Goal: Task Accomplishment & Management: Use online tool/utility

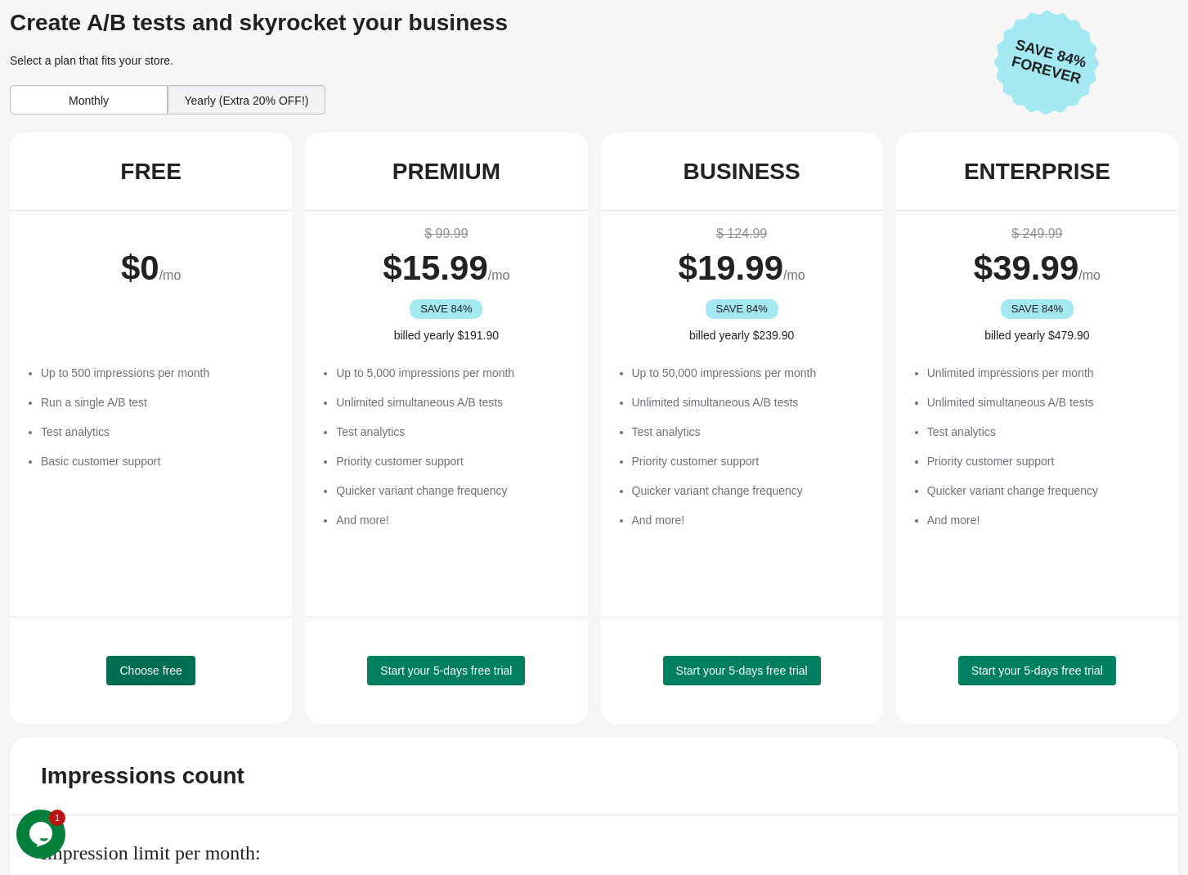
click at [179, 671] on span "Choose free" at bounding box center [150, 670] width 62 height 13
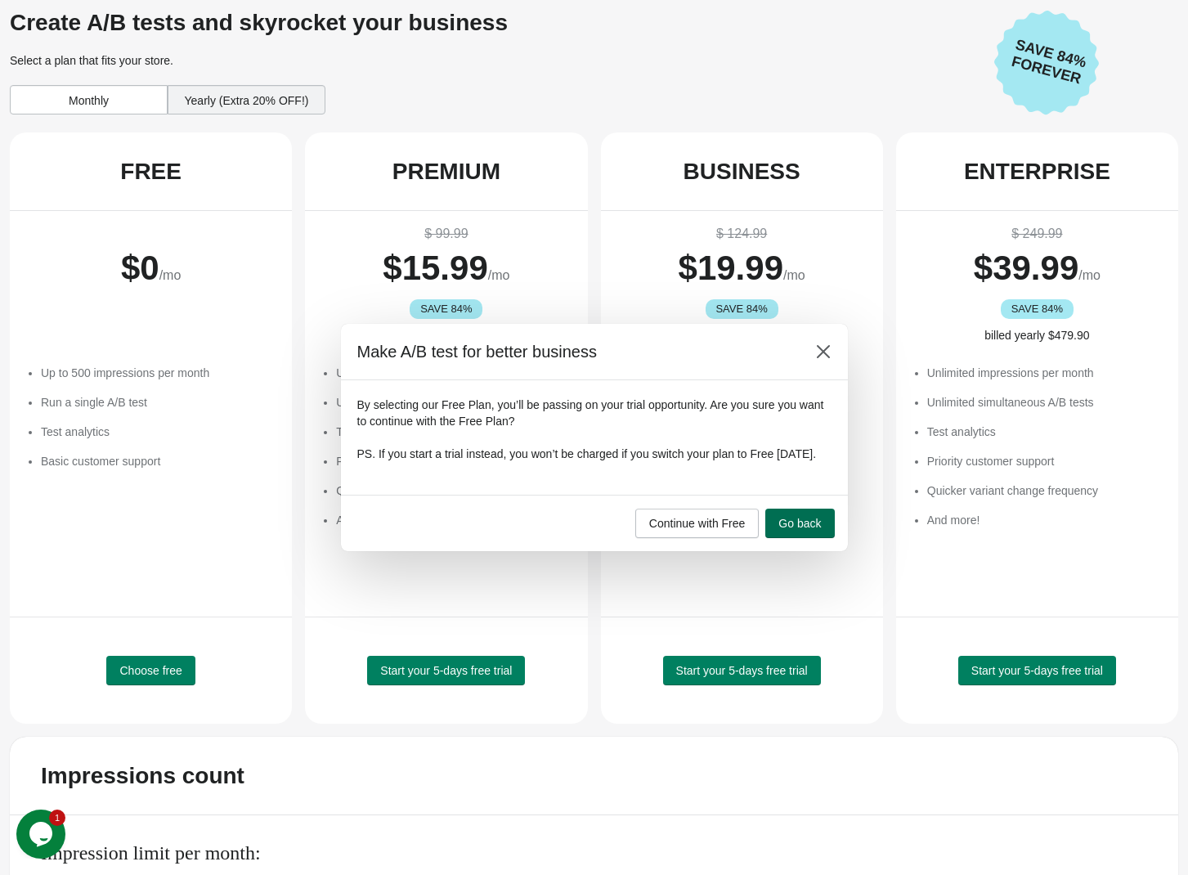
click at [803, 530] on span "Go back" at bounding box center [799, 523] width 43 height 13
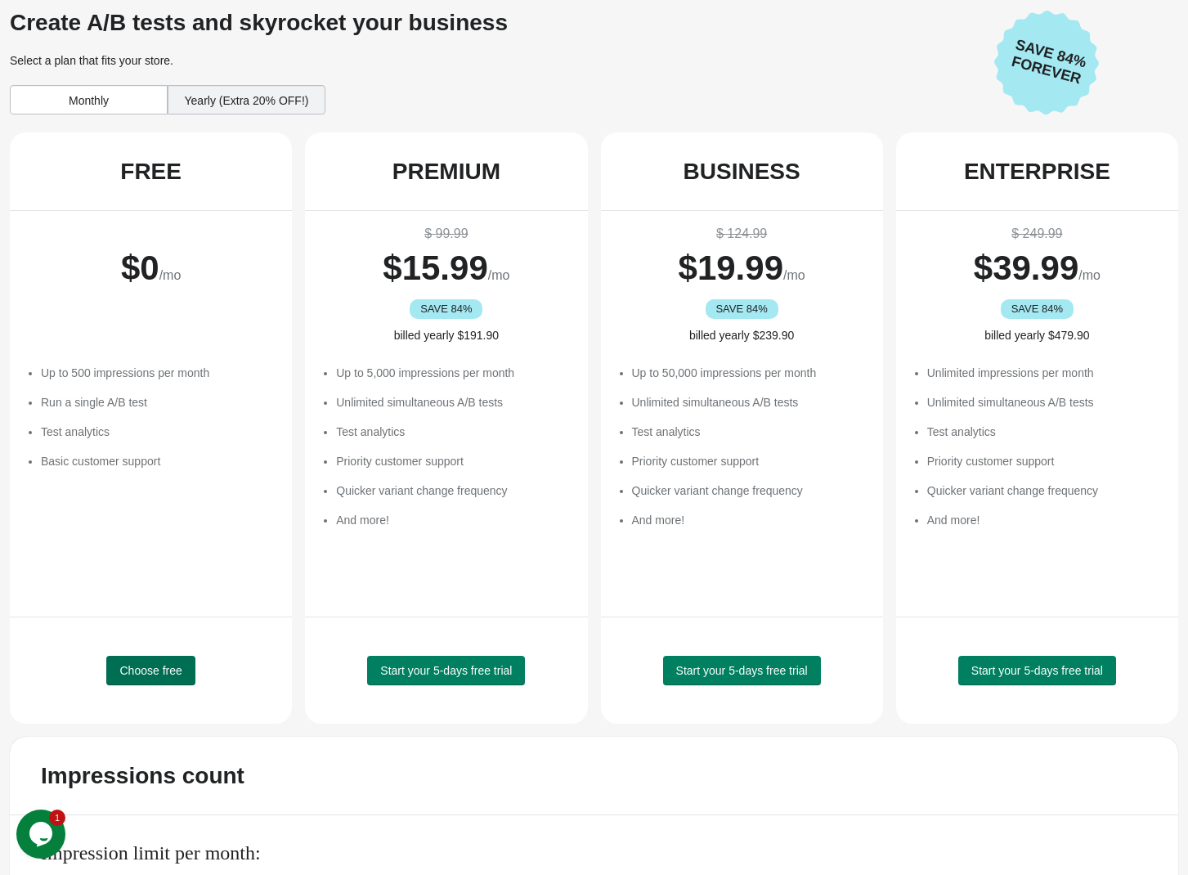
click at [166, 674] on span "Choose free" at bounding box center [150, 670] width 62 height 13
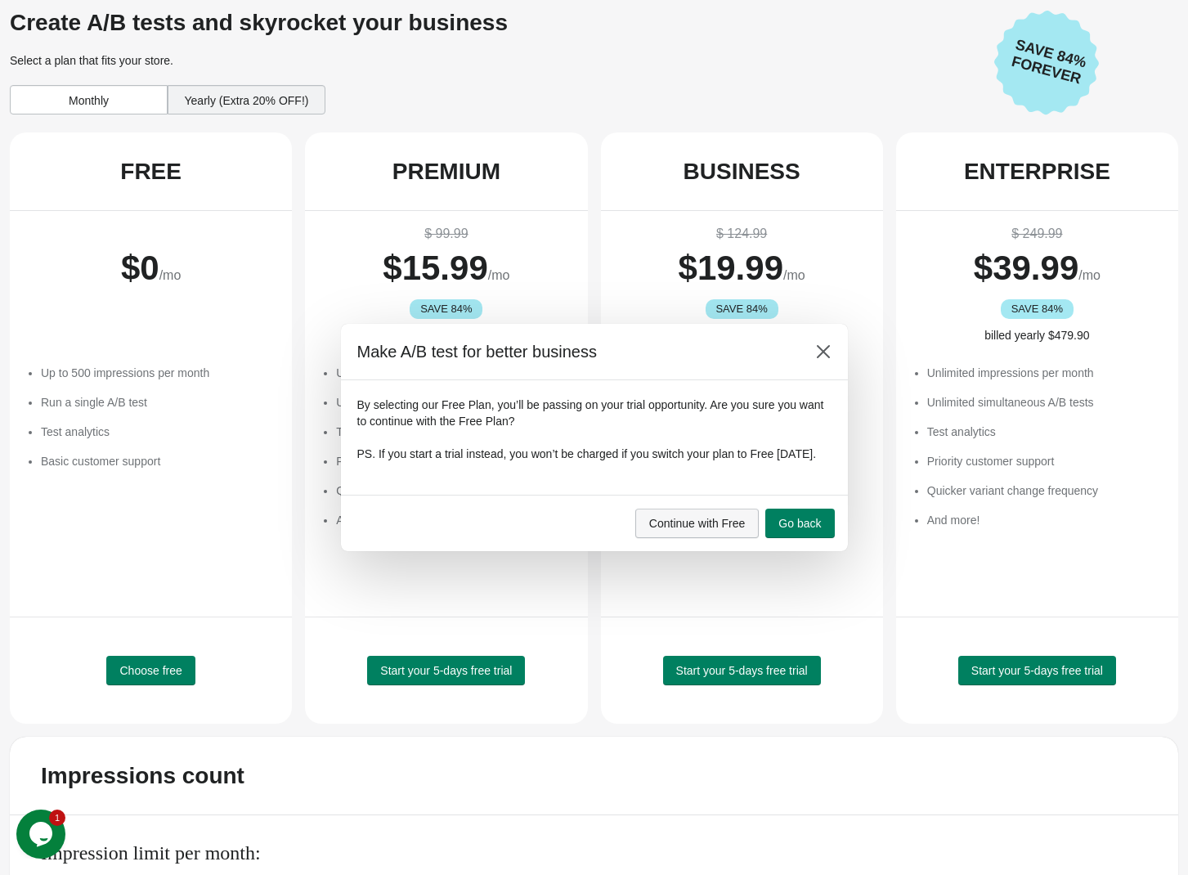
click at [737, 526] on span "Continue with Free" at bounding box center [697, 523] width 96 height 13
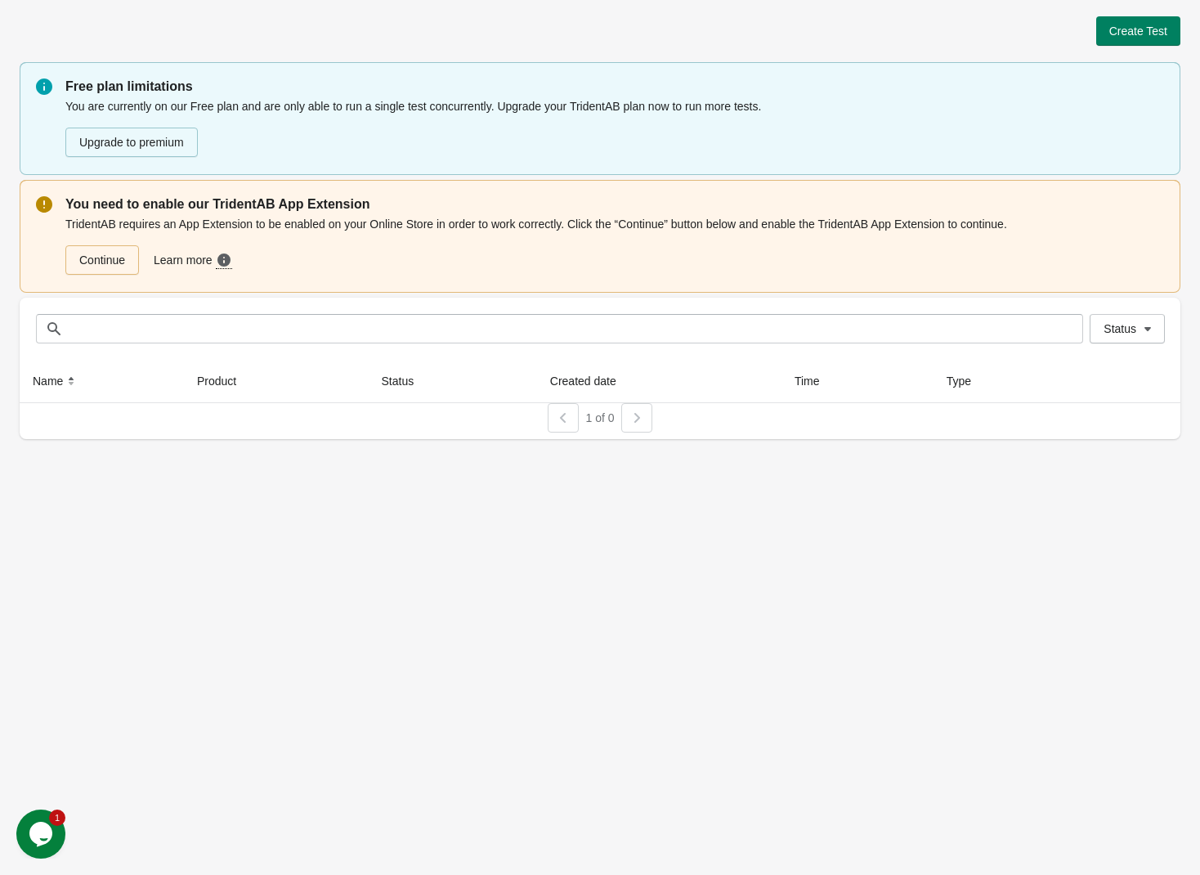
click at [1130, 11] on div "Create Test Free plan limitations You are currently on our Free plan and are on…" at bounding box center [600, 222] width 1161 height 445
click at [1135, 31] on span "Create Test" at bounding box center [1138, 31] width 58 height 13
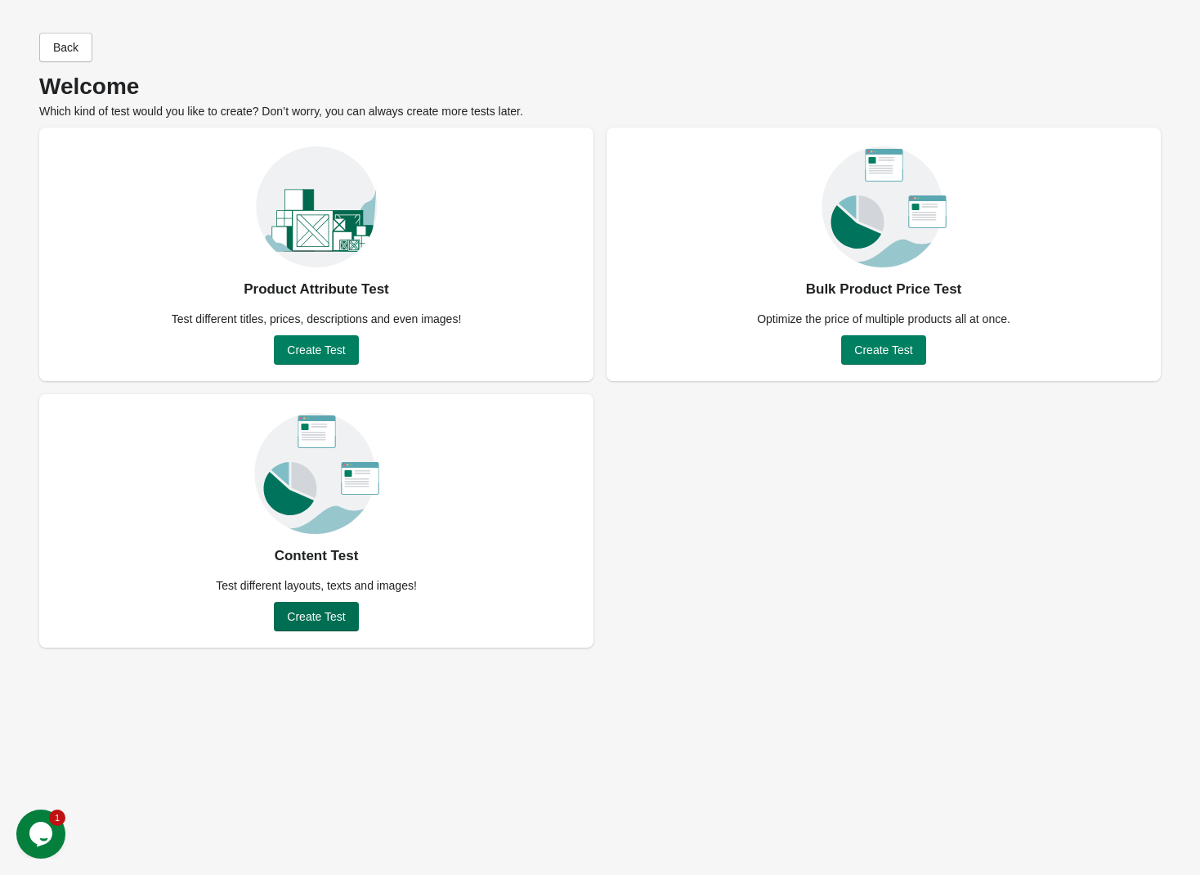
click at [320, 626] on button "Create Test" at bounding box center [316, 616] width 84 height 29
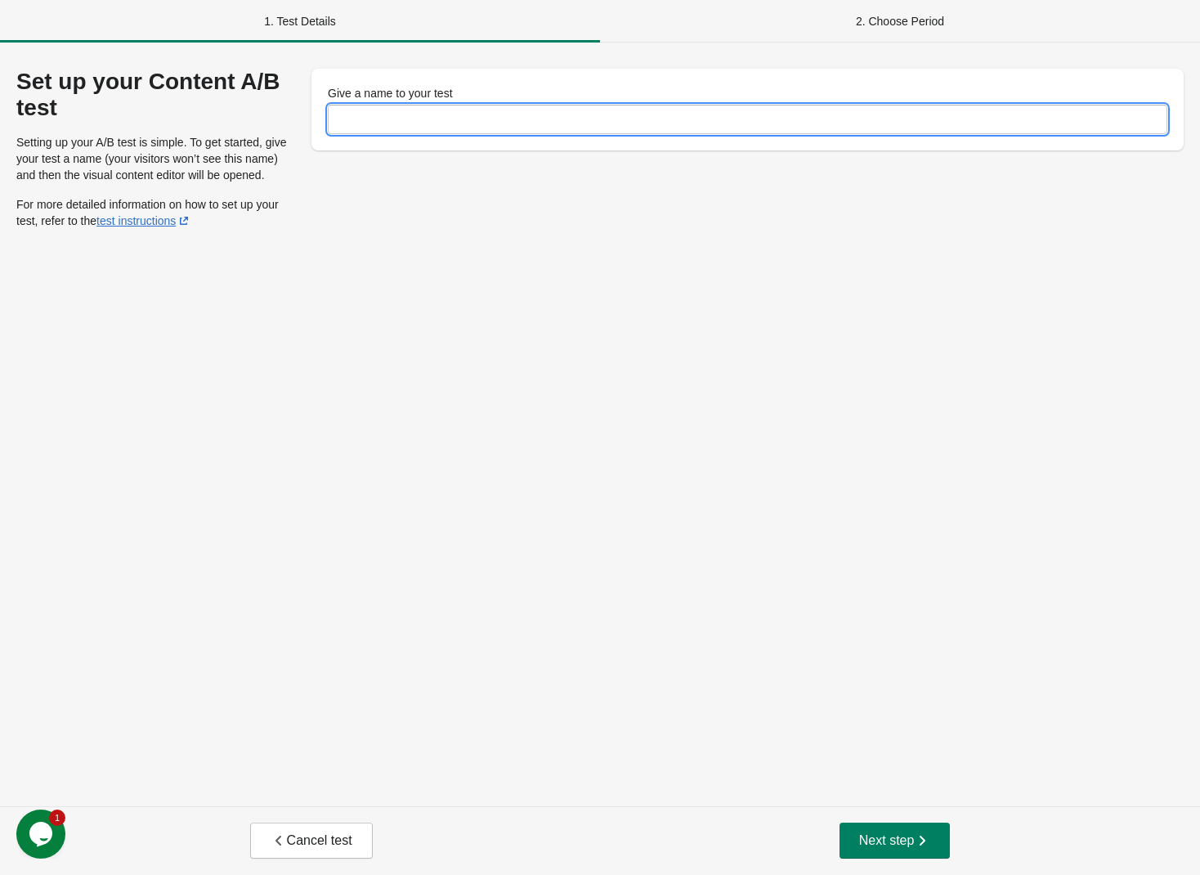
click at [374, 121] on input "Give a name to your test" at bounding box center [747, 119] width 839 height 29
type input "******"
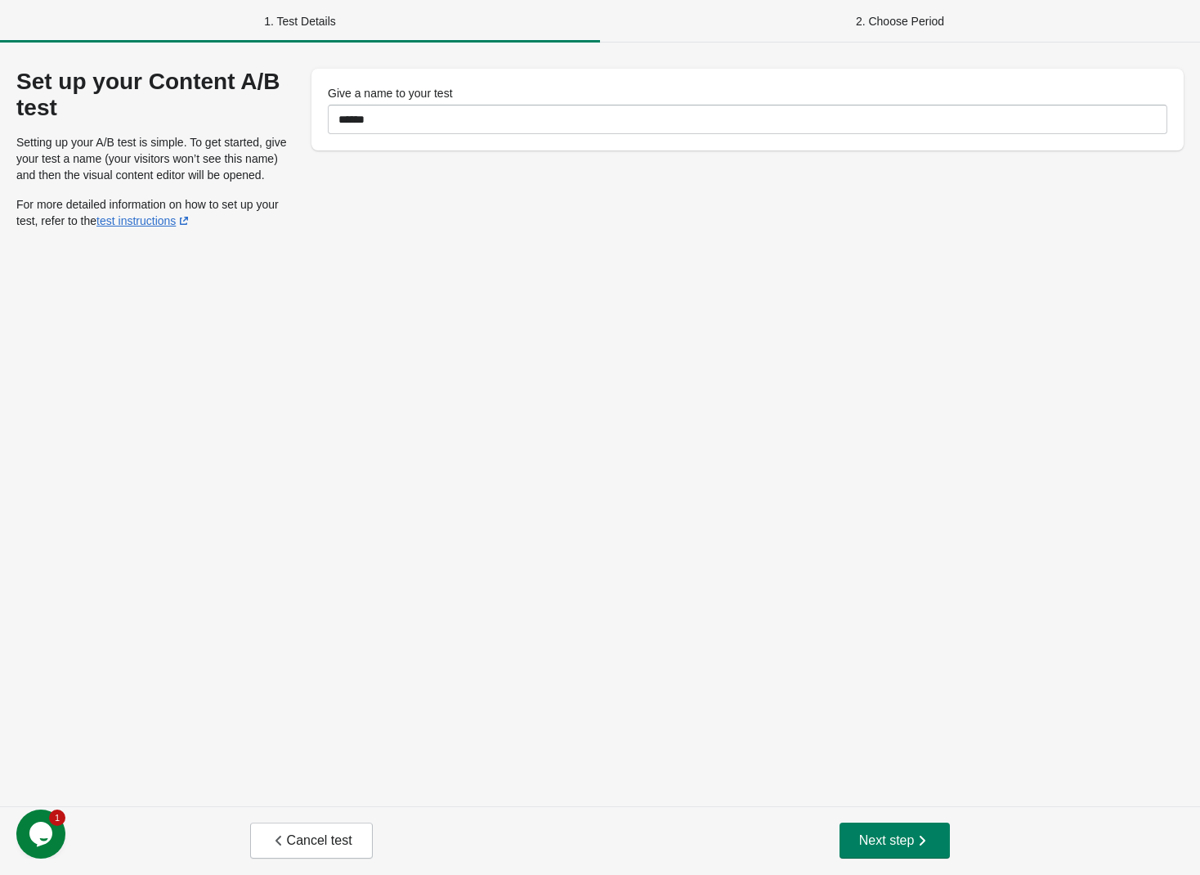
click at [894, 816] on div "Cancel test Next step" at bounding box center [600, 840] width 1200 height 69
click at [894, 819] on div "Cancel test Next step" at bounding box center [600, 840] width 1200 height 69
click at [897, 833] on span "Next step" at bounding box center [895, 840] width 72 height 16
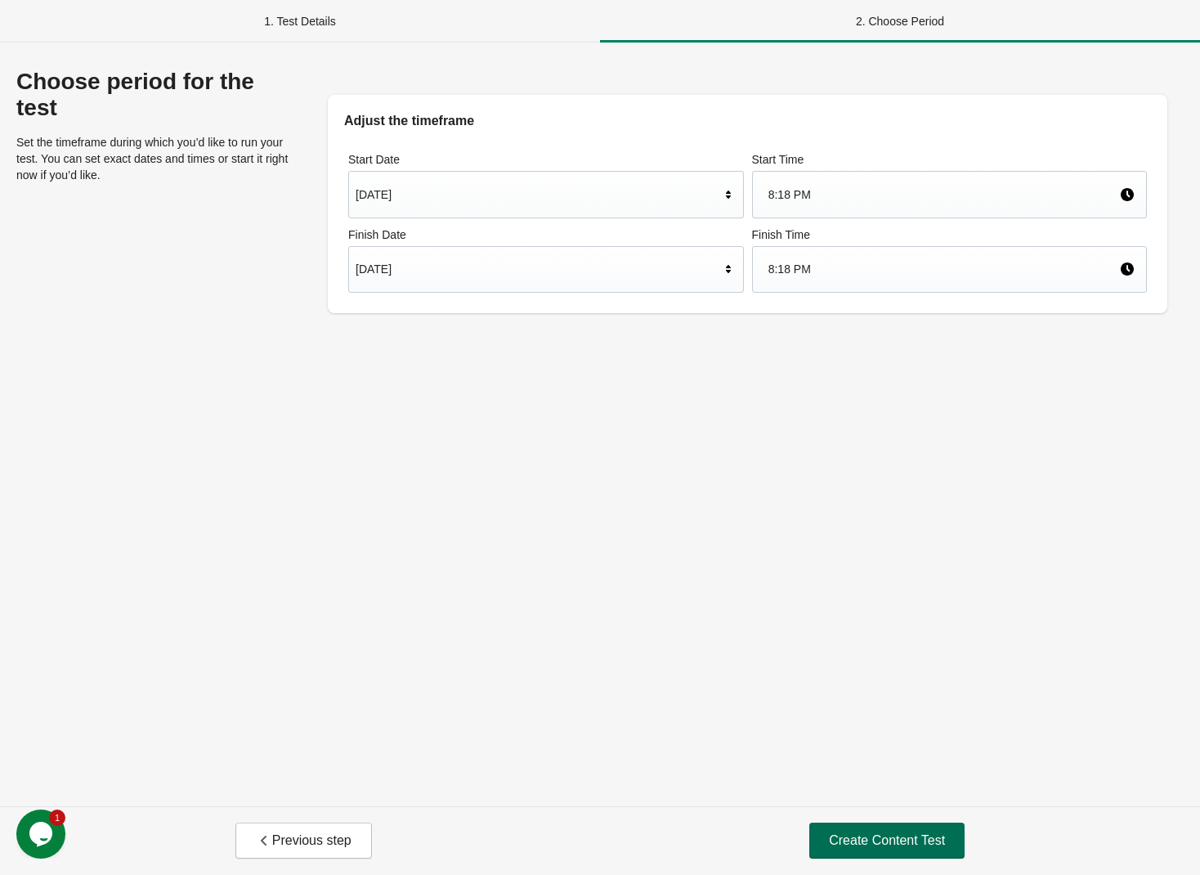
click at [869, 823] on button "Create Content Test" at bounding box center [886, 840] width 155 height 36
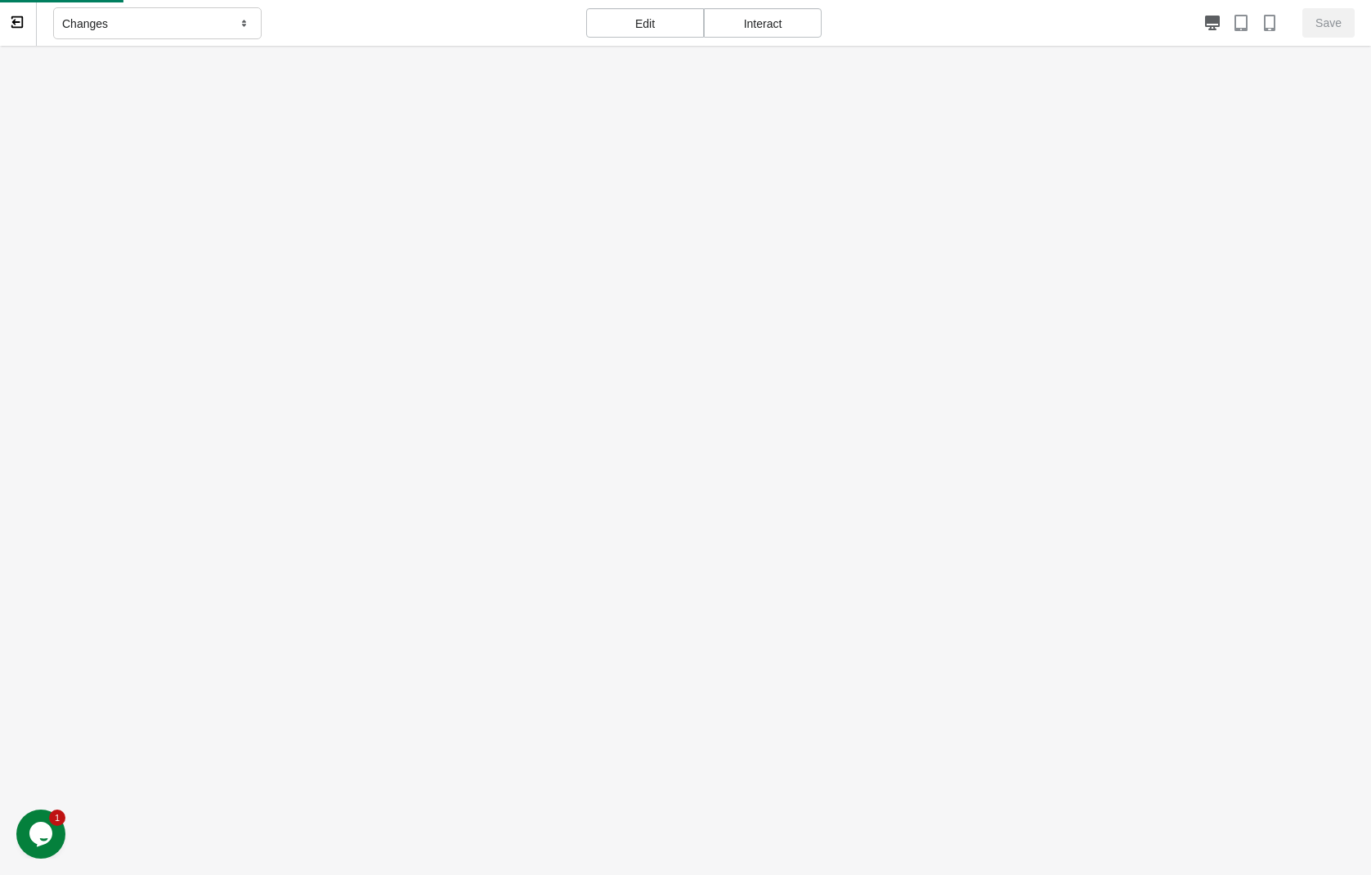
click at [1071, 833] on div at bounding box center [685, 483] width 1371 height 875
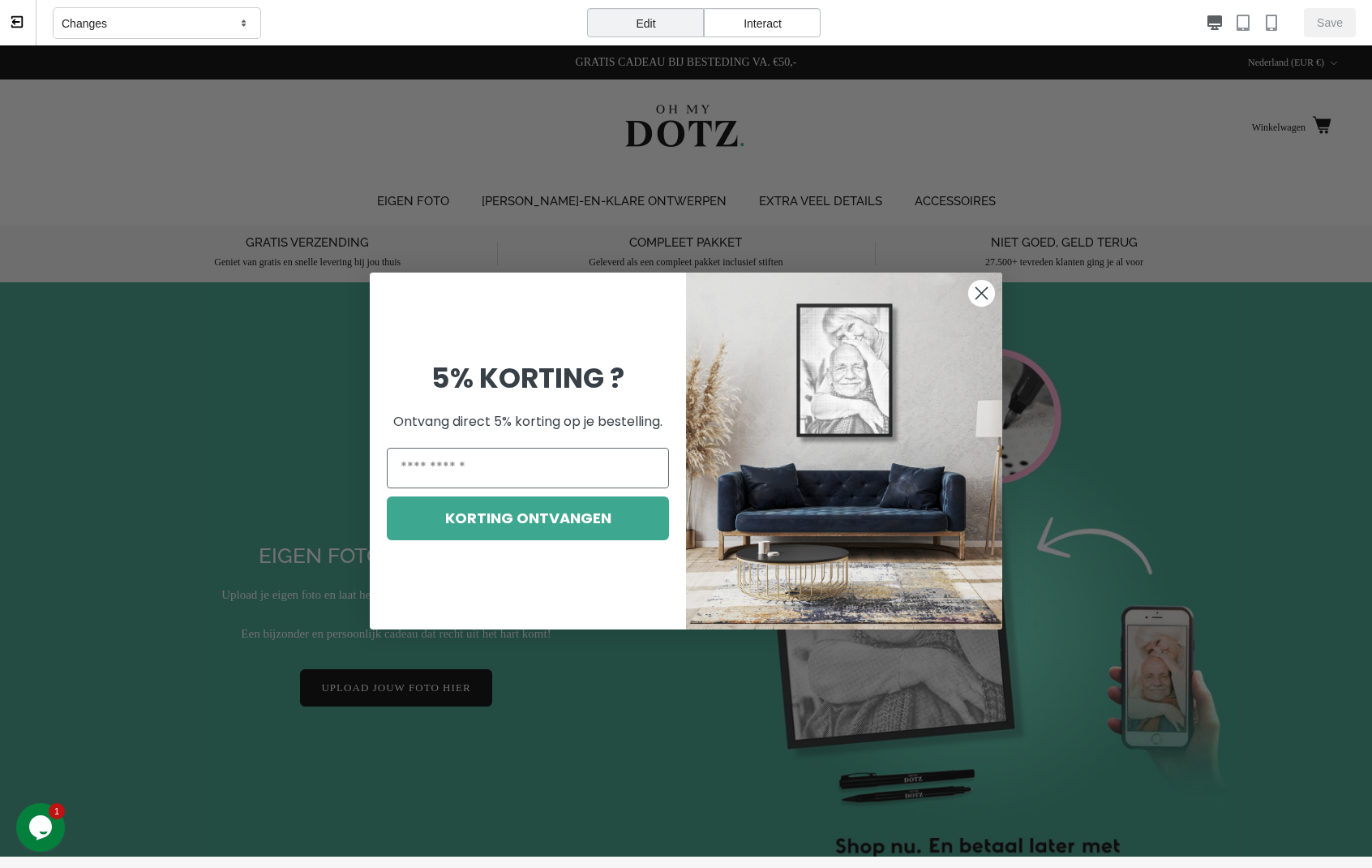
click at [968, 298] on circle "Close dialog" at bounding box center [981, 293] width 27 height 27
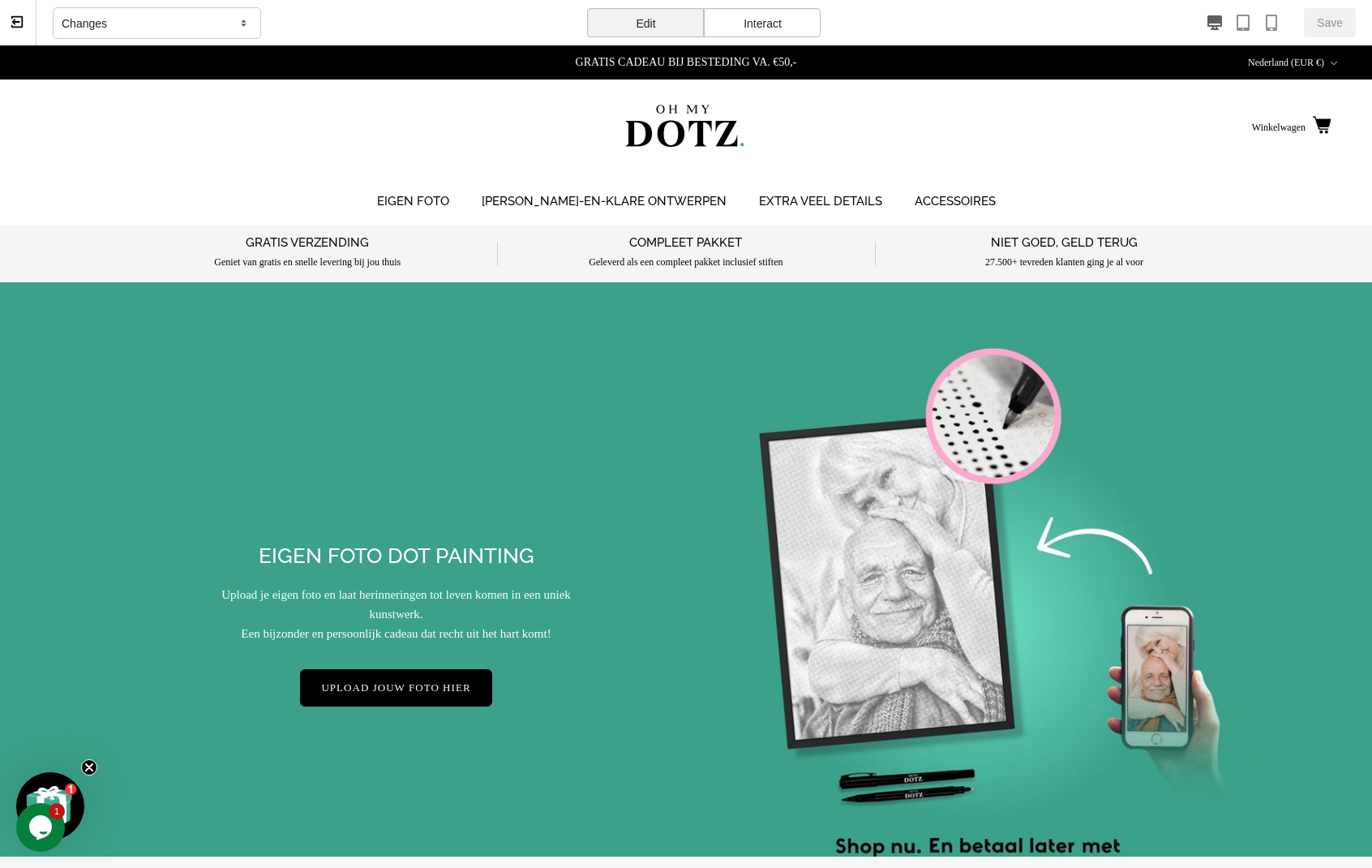
click at [759, 18] on div "Interact" at bounding box center [762, 22] width 117 height 29
click at [648, 16] on div "Edit" at bounding box center [646, 22] width 117 height 29
click at [96, 14] on div "Changes" at bounding box center [157, 23] width 208 height 33
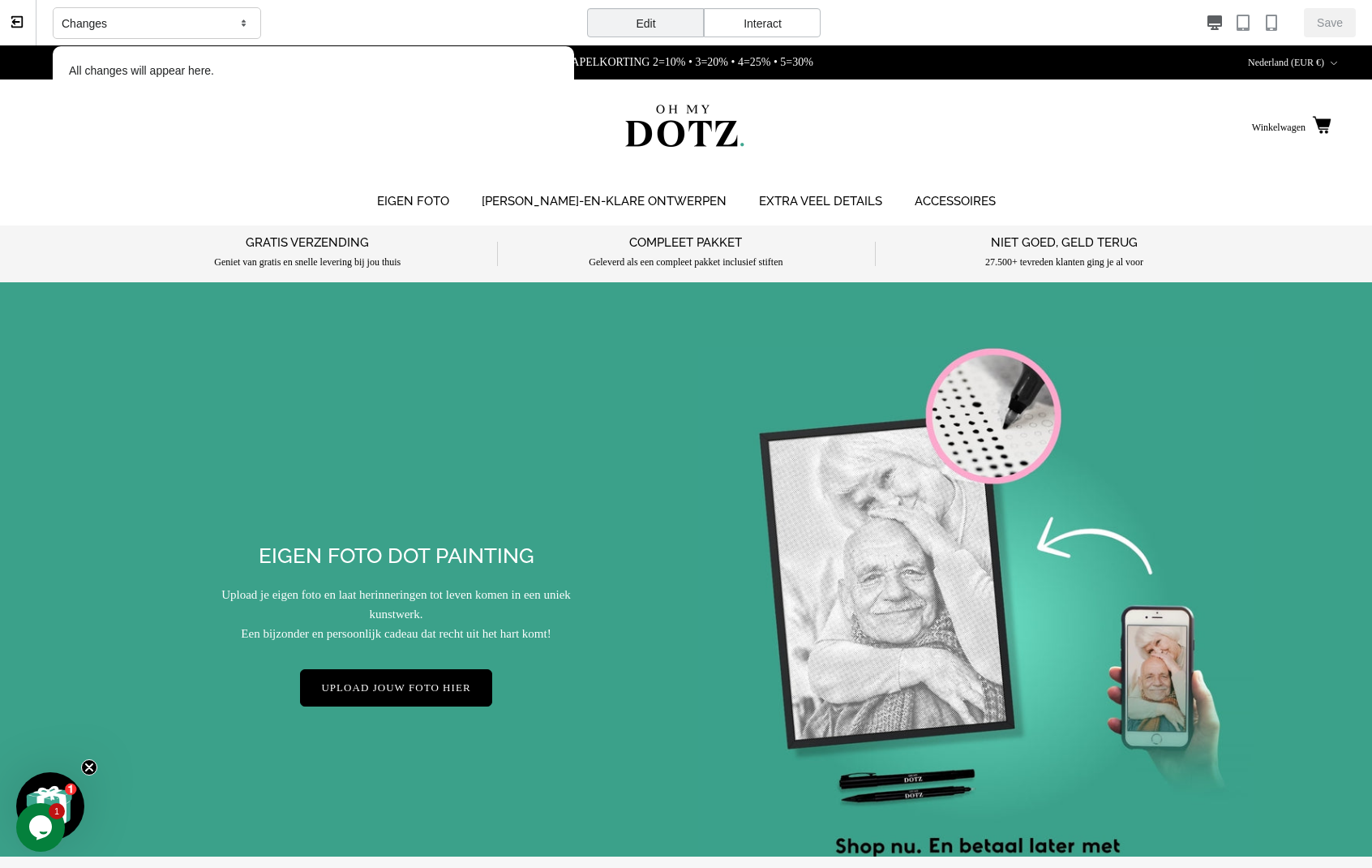
click at [319, 16] on div "Changes All changes will appear here." at bounding box center [313, 23] width 522 height 47
click at [218, 18] on div "Changes" at bounding box center [157, 23] width 208 height 33
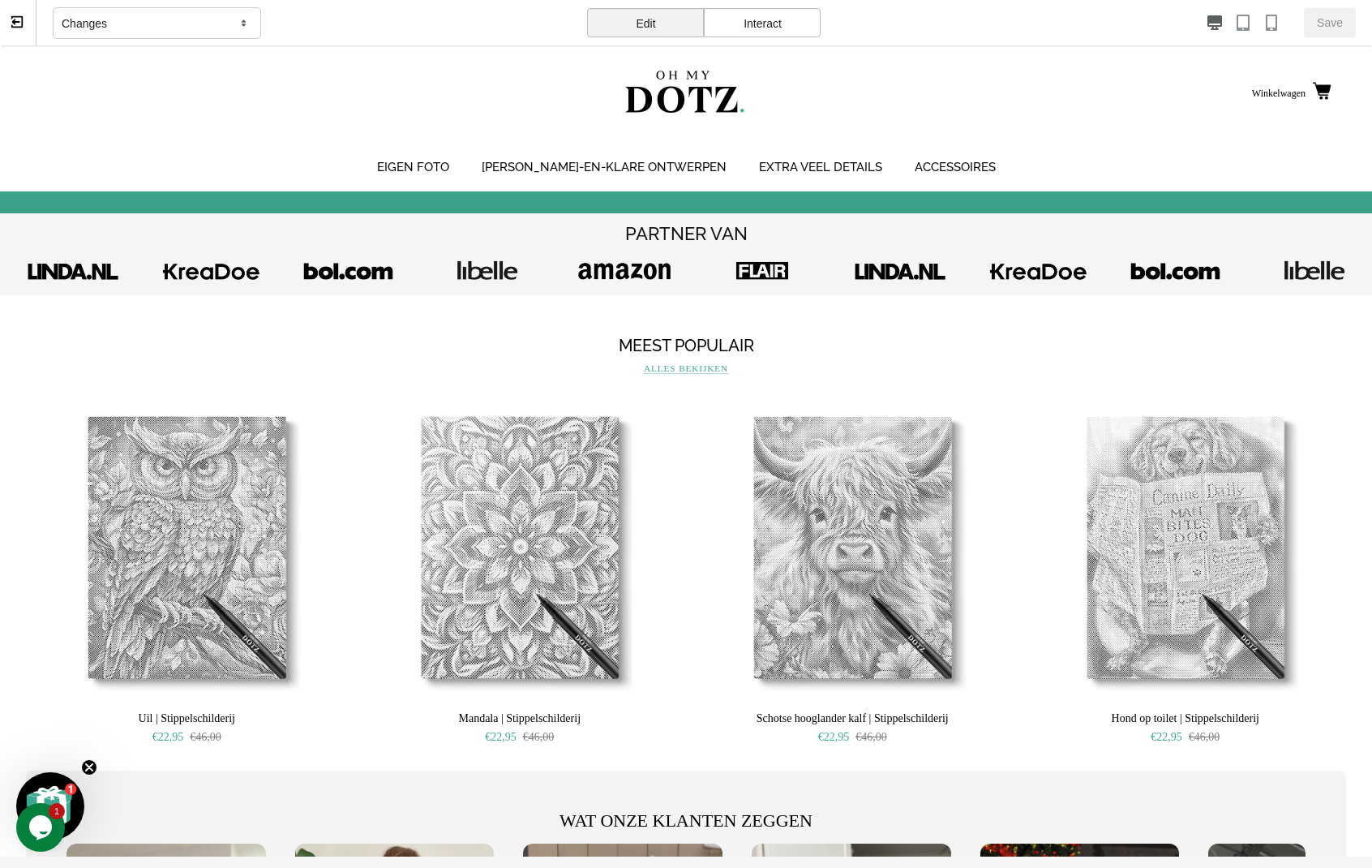
scroll to position [317, 0]
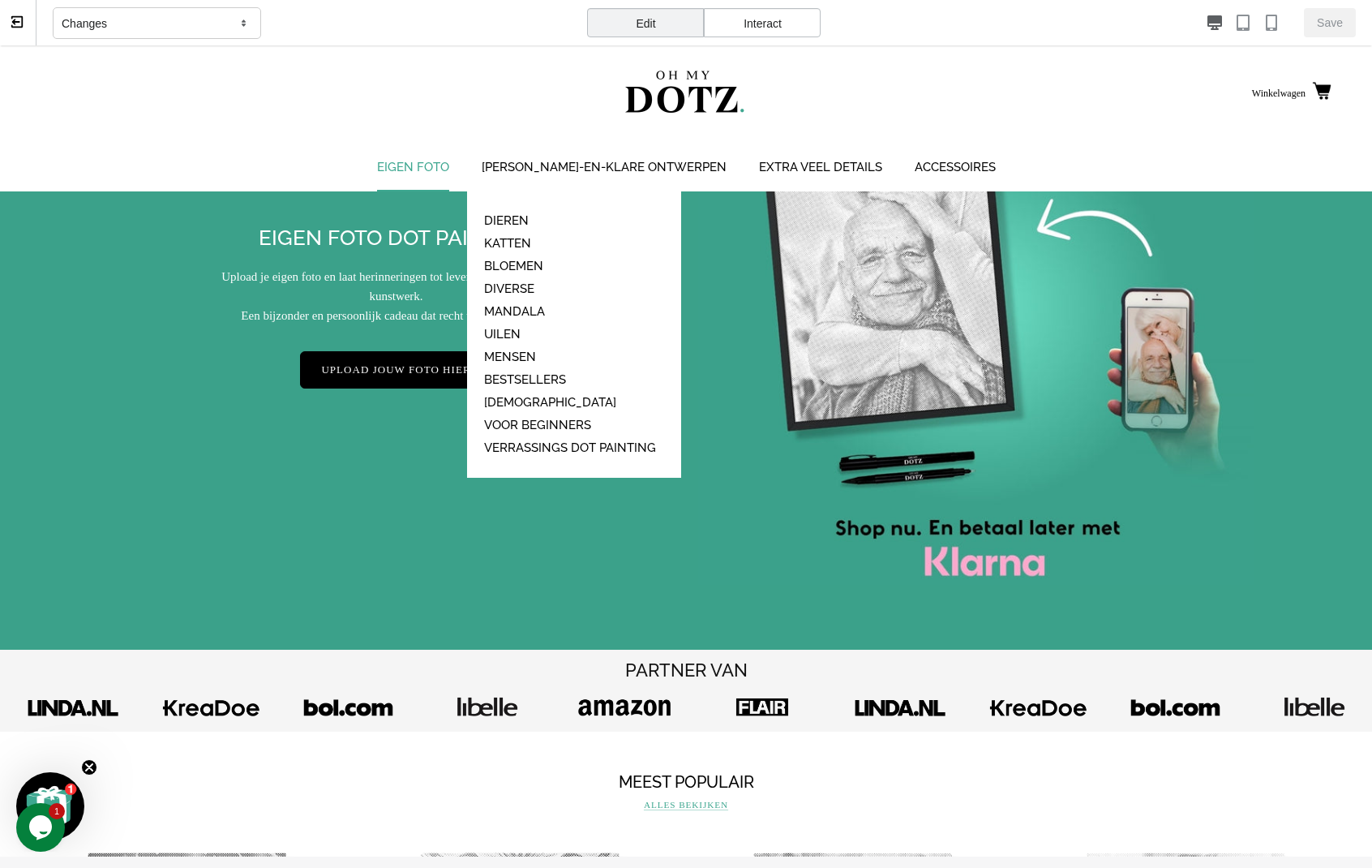
click at [434, 152] on link "EIGEN FOTO" at bounding box center [413, 168] width 101 height 48
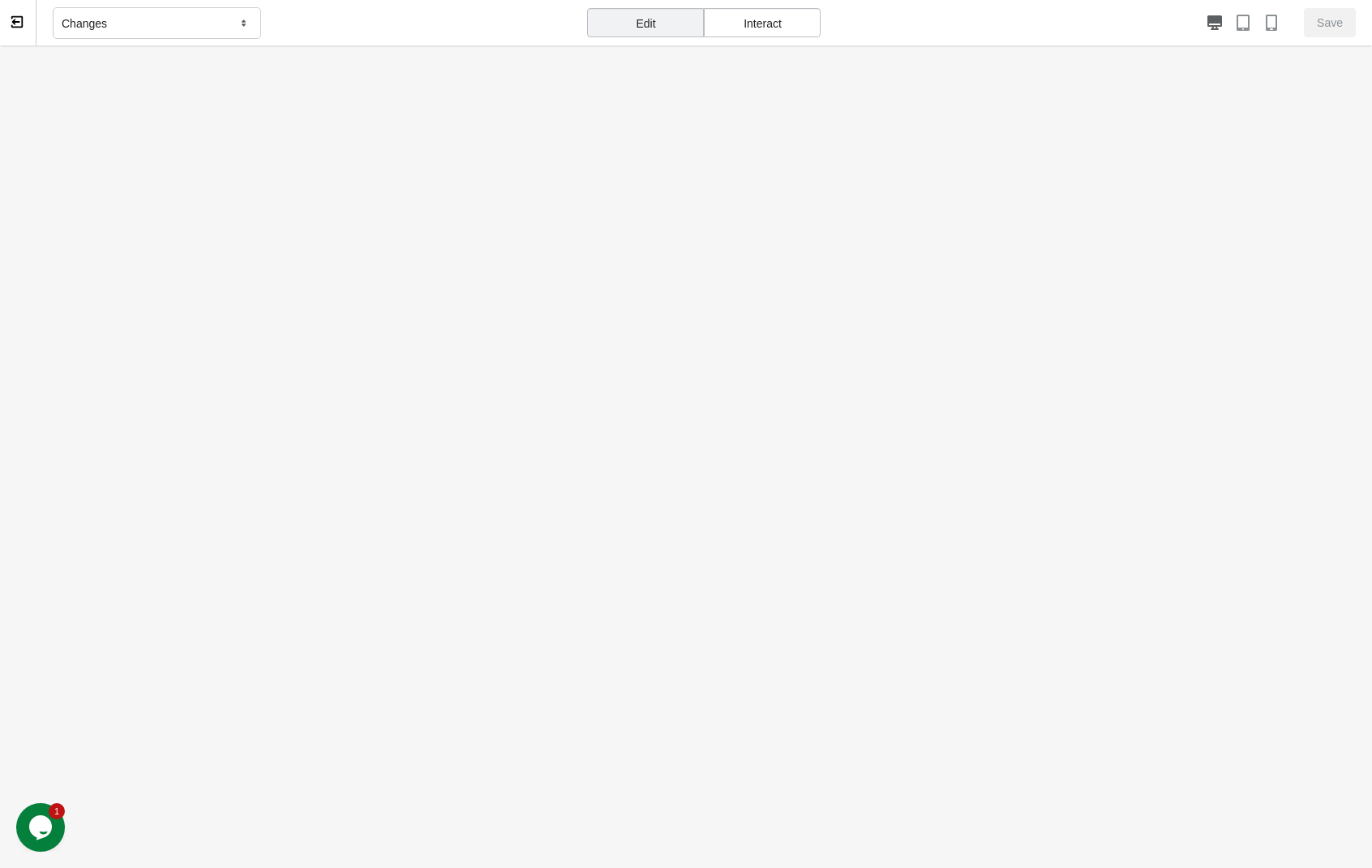
scroll to position [0, 0]
click at [643, 28] on div "Edit" at bounding box center [646, 22] width 117 height 29
click at [762, 25] on div "Interact" at bounding box center [762, 22] width 117 height 29
click at [657, 21] on div "Edit" at bounding box center [646, 22] width 117 height 29
click at [668, 38] on div "Edit Interact" at bounding box center [703, 27] width 233 height 38
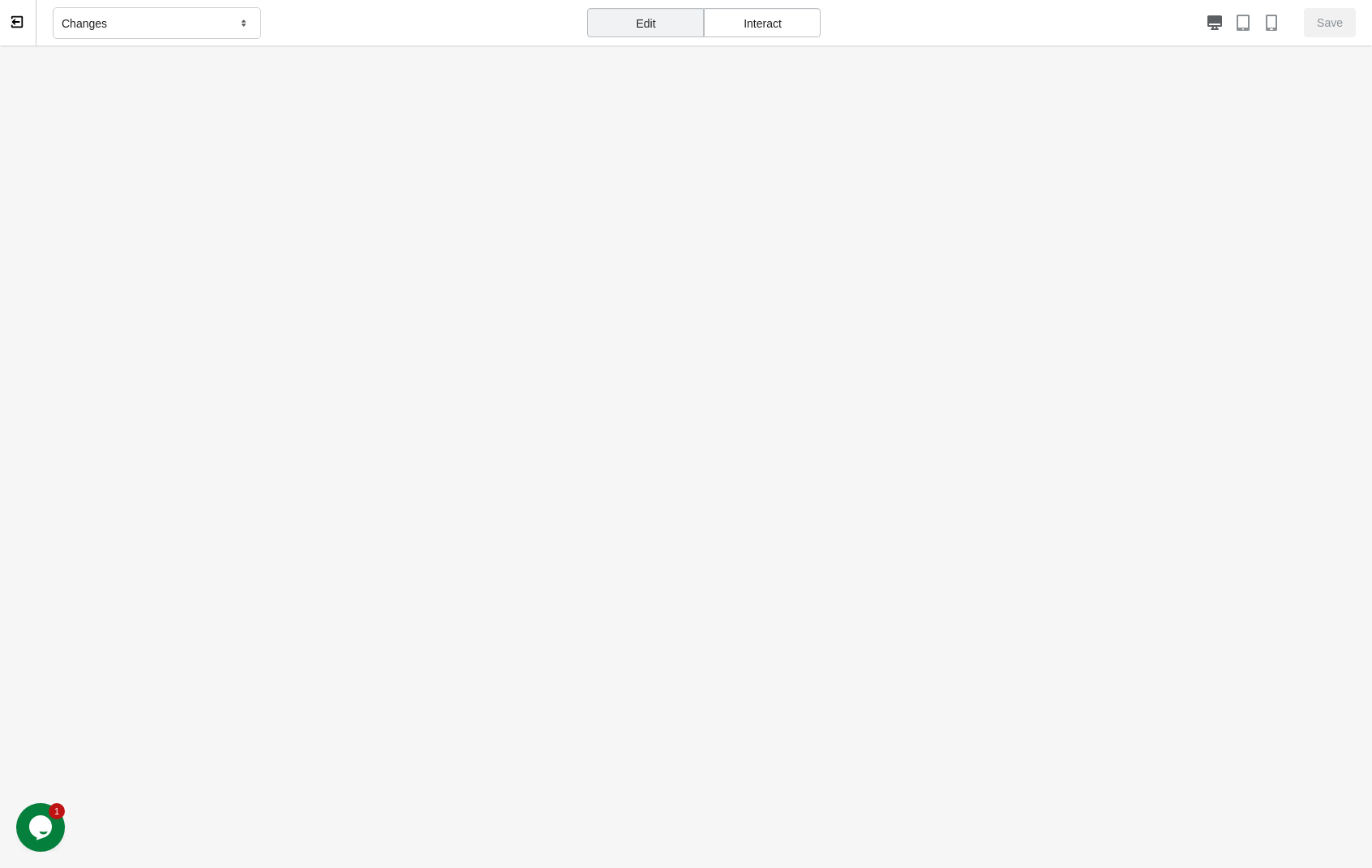
click at [1159, 72] on body at bounding box center [686, 450] width 1372 height 810
click at [1189, 24] on div at bounding box center [1057, 23] width 445 height 16
click at [1189, 27] on icon "button" at bounding box center [1243, 23] width 16 height 16
click at [1189, 27] on icon "button" at bounding box center [1259, 23] width 11 height 16
click at [1189, 26] on icon "button" at bounding box center [1214, 23] width 15 height 15
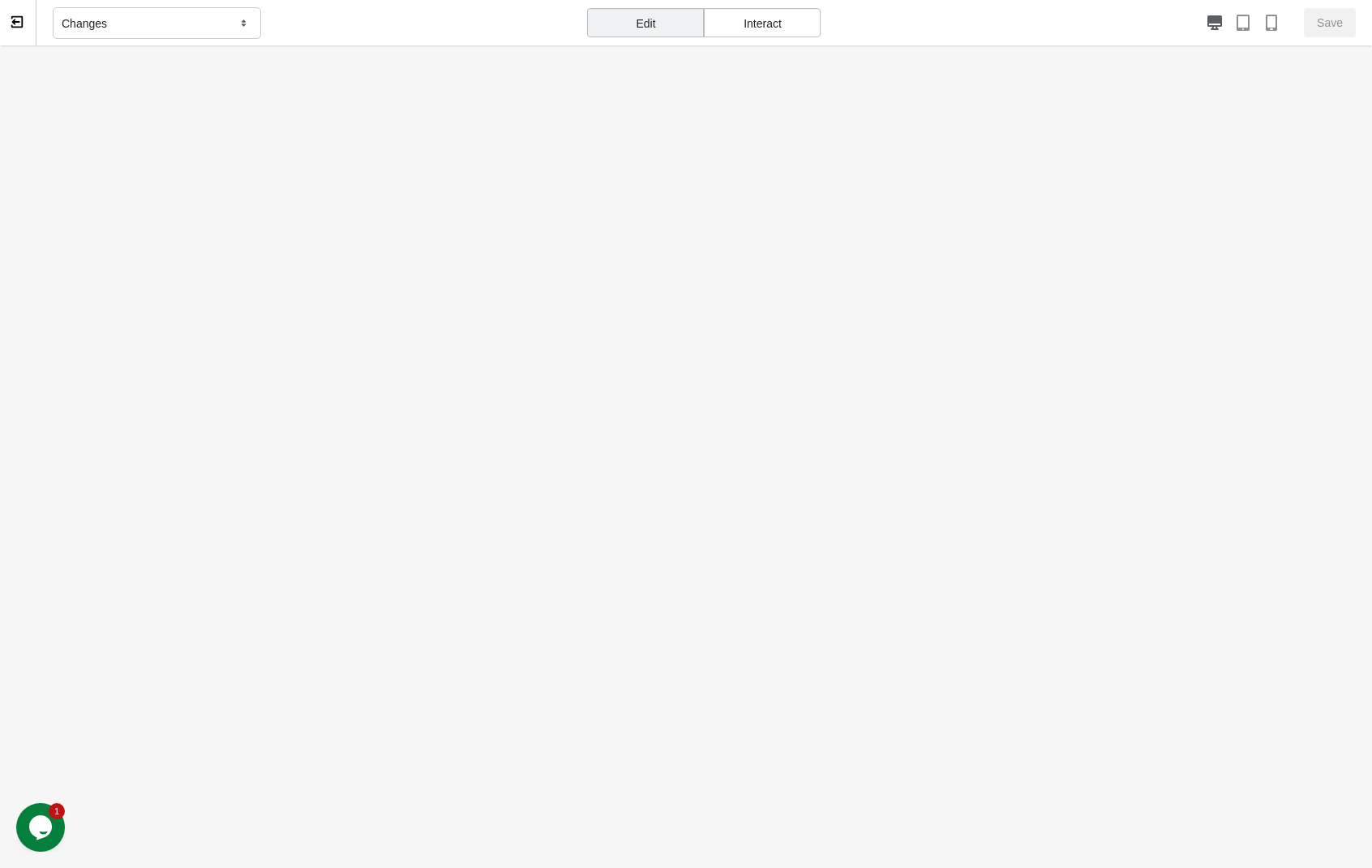
click at [642, 30] on div "Edit" at bounding box center [646, 22] width 117 height 29
click at [788, 20] on div "Interact" at bounding box center [762, 22] width 117 height 29
click at [632, 20] on div "Edit" at bounding box center [646, 22] width 117 height 29
click at [185, 13] on div "Changes" at bounding box center [157, 23] width 208 height 33
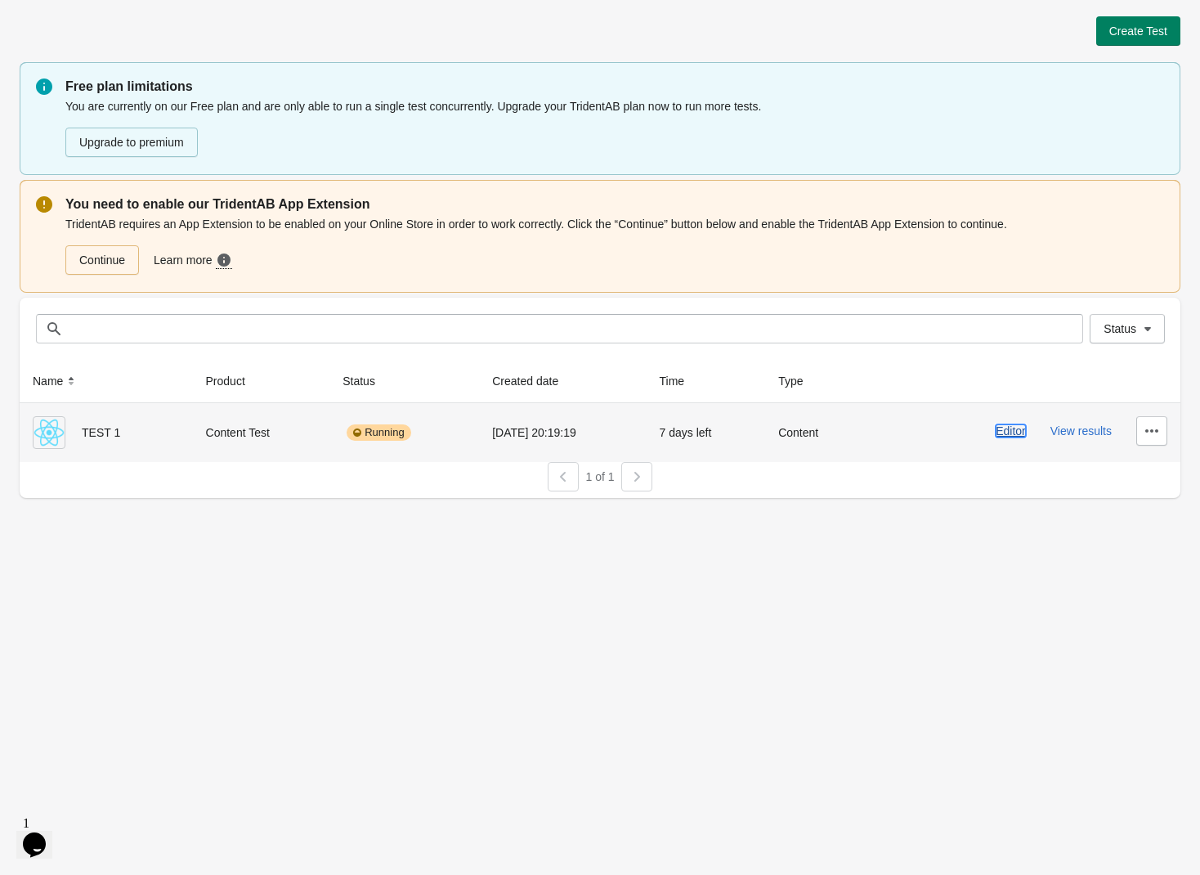
click at [1015, 432] on button "Editor" at bounding box center [1011, 430] width 30 height 13
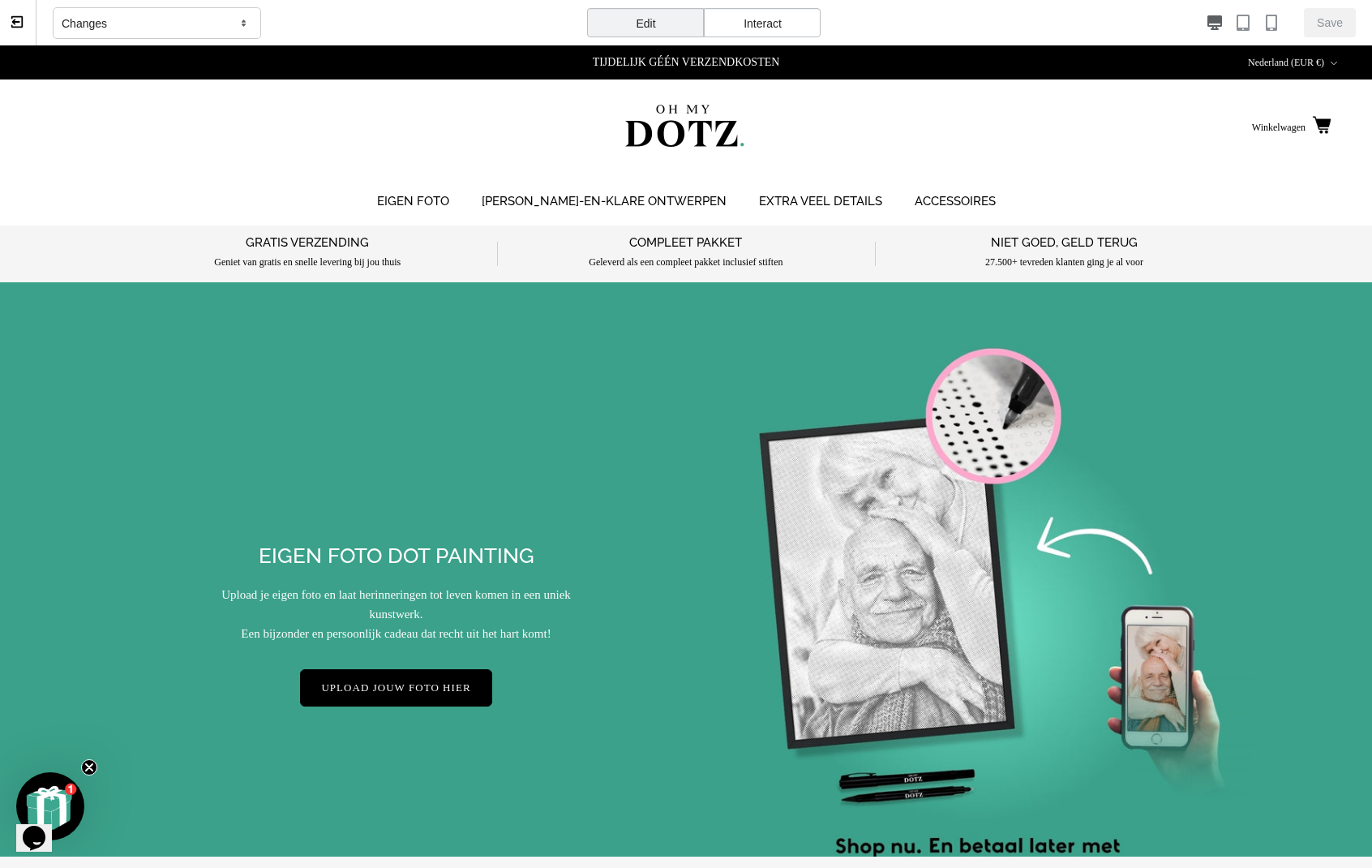
click at [755, 25] on div "Interact" at bounding box center [762, 22] width 117 height 29
click at [660, 29] on div "Edit" at bounding box center [646, 22] width 117 height 29
click at [779, 28] on div "Interact" at bounding box center [762, 22] width 117 height 29
click at [1189, 25] on span "Go" at bounding box center [1336, 22] width 16 height 13
click at [903, 94] on div "Winkelwagen" at bounding box center [686, 128] width 1372 height 98
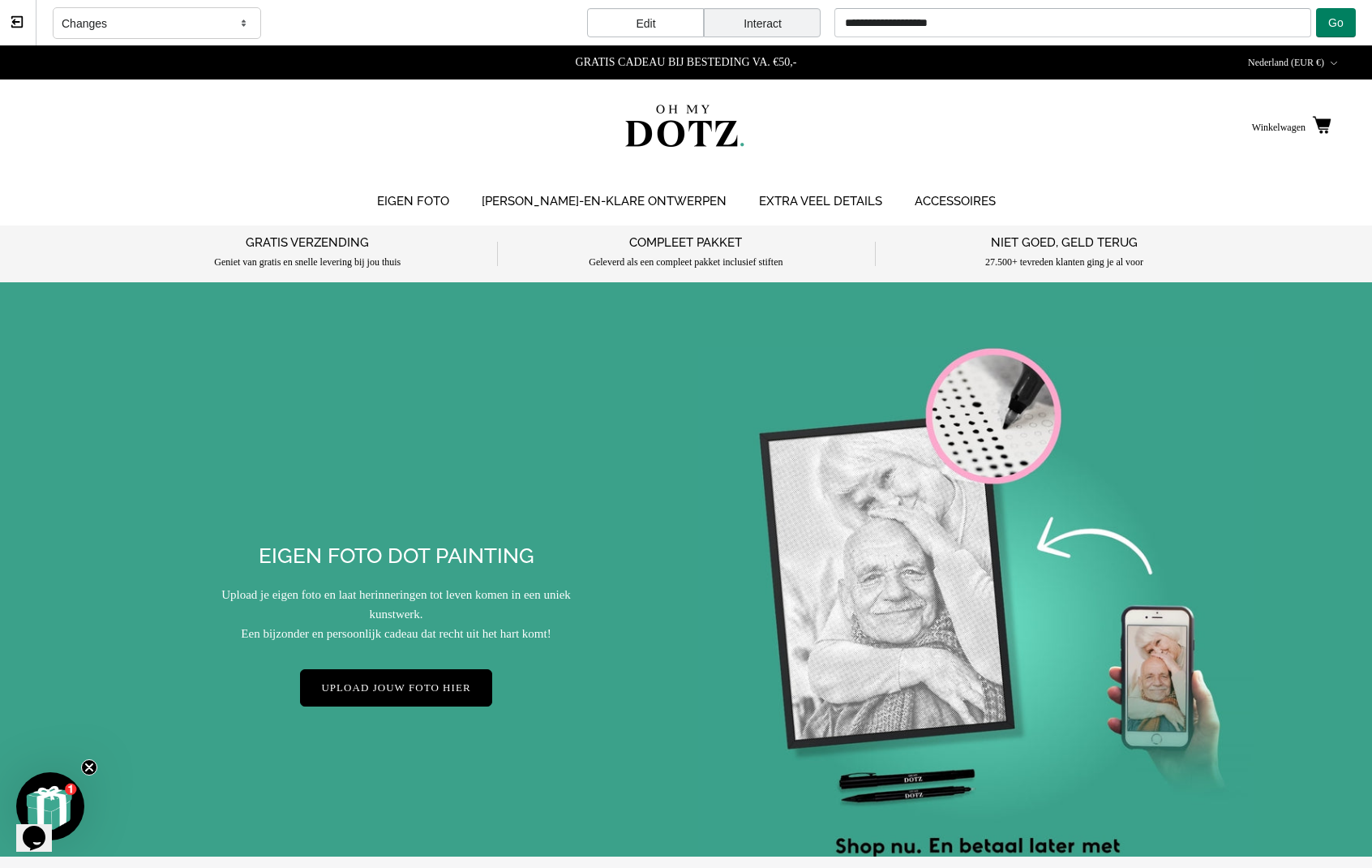
drag, startPoint x: 811, startPoint y: 63, endPoint x: 727, endPoint y: 62, distance: 84.0
click at [775, 64] on p "GRATIS CADEAU BIJ BESTEDING VA. €50,-" at bounding box center [686, 62] width 438 height 15
drag, startPoint x: 789, startPoint y: 64, endPoint x: 688, endPoint y: 62, distance: 101.0
click at [688, 62] on p "GRATIS CADEAU BIJ BESTEDING VA. €50,-" at bounding box center [686, 62] width 438 height 15
click at [693, 62] on p "GRATIS CADEAU BIJ BESTEDING VA. €50,-" at bounding box center [686, 62] width 438 height 15
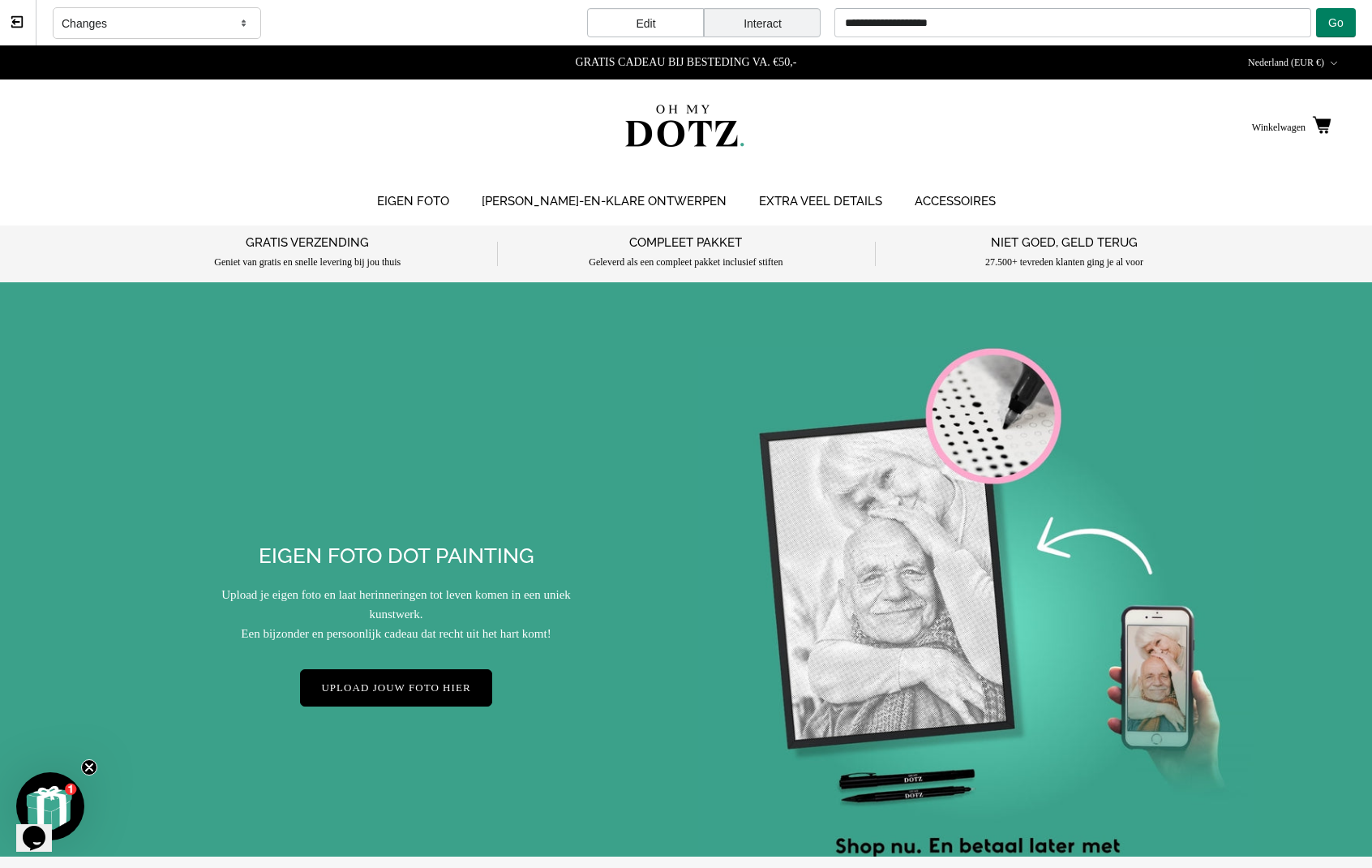
click at [629, 3] on div "Edit Interact" at bounding box center [704, 23] width 260 height 47
click at [647, 23] on div "Edit" at bounding box center [646, 22] width 117 height 29
drag, startPoint x: 726, startPoint y: 62, endPoint x: 894, endPoint y: 77, distance: 168.7
click at [894, 77] on div "TIJDELIJK GÉÉN VERZENDKOSTEN GRATIS CADEAU BIJ BESTEDING VA. €50,- STAPELKORTIN…" at bounding box center [686, 62] width 464 height 34
click at [784, 52] on div "TIJDELIJK GÉÉN VERZENDKOSTEN GRATIS CADEAU BIJ BESTEDING VA. €50,- STAPELKORTIN…" at bounding box center [686, 62] width 464 height 34
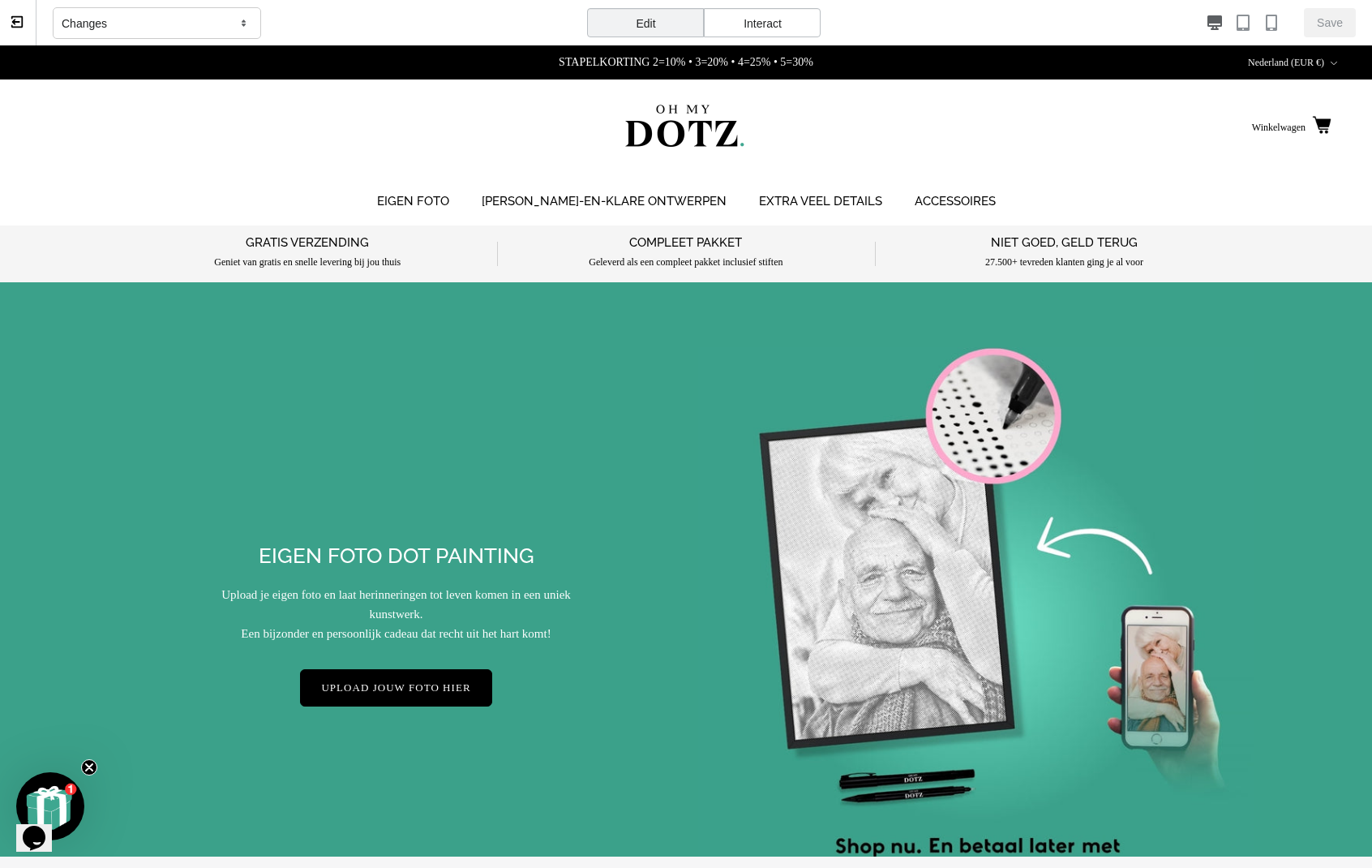
click at [895, 126] on div "Winkelwagen" at bounding box center [1047, 128] width 568 height 26
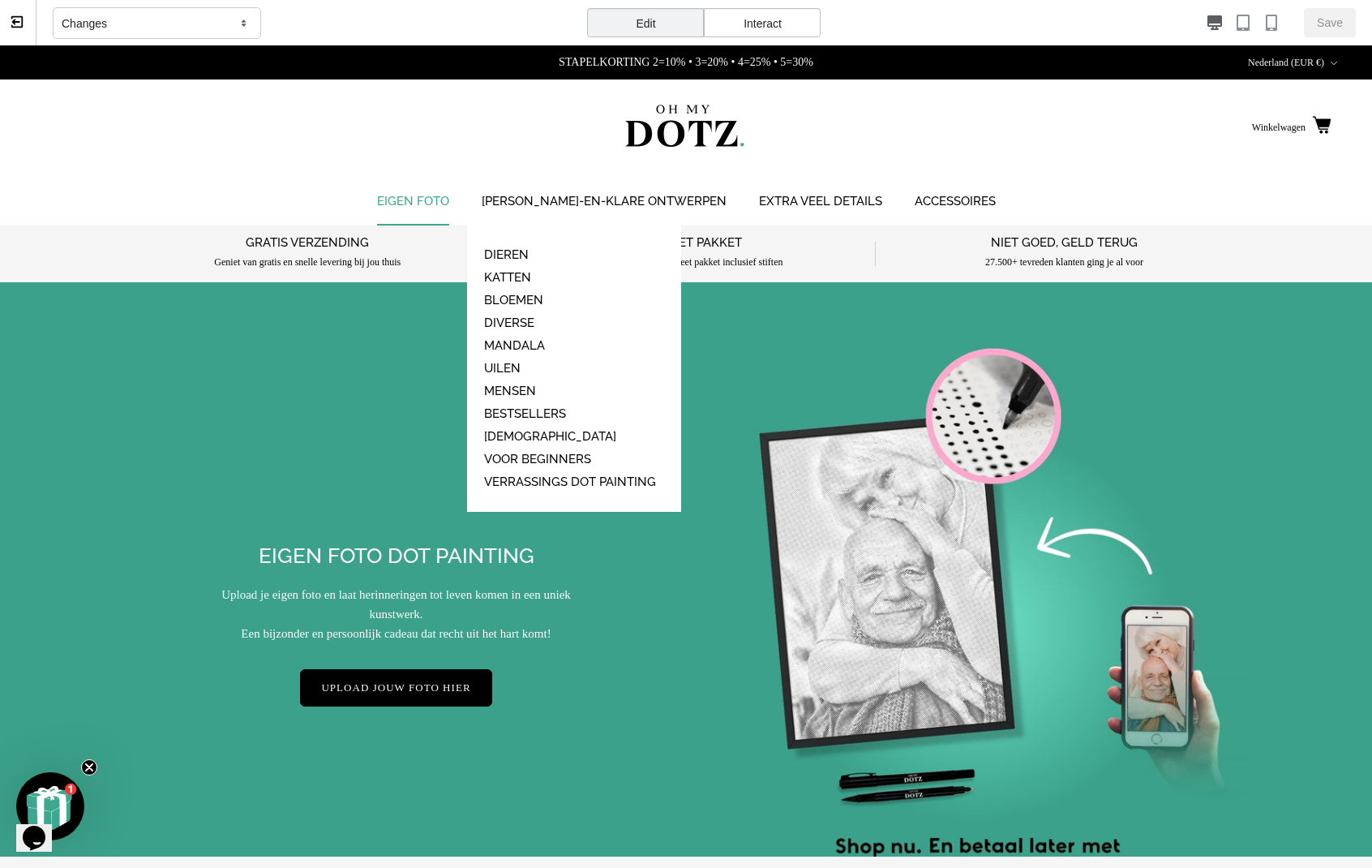
click at [455, 202] on link "EIGEN FOTO" at bounding box center [413, 201] width 101 height 48
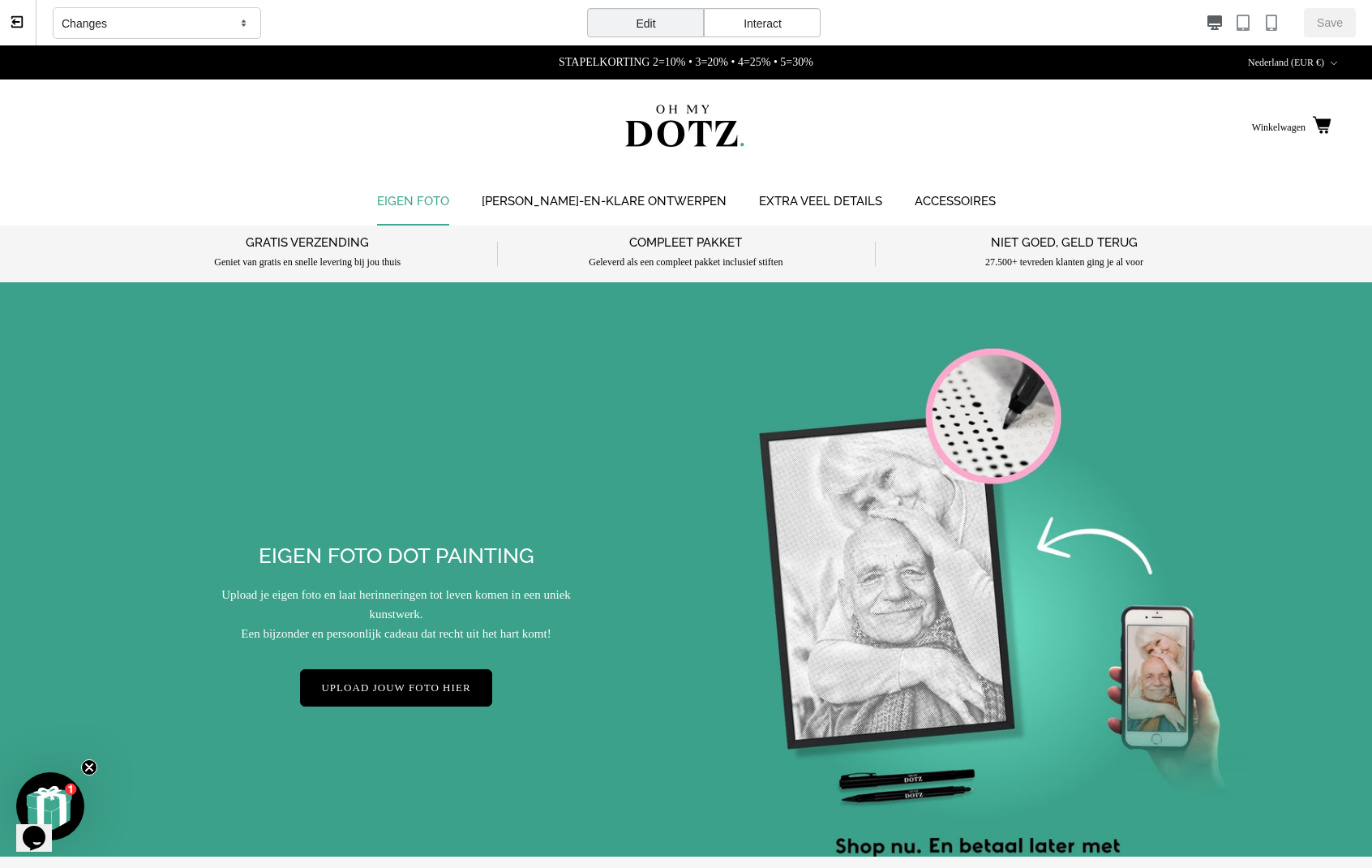
click at [455, 202] on link "EIGEN FOTO" at bounding box center [413, 201] width 101 height 48
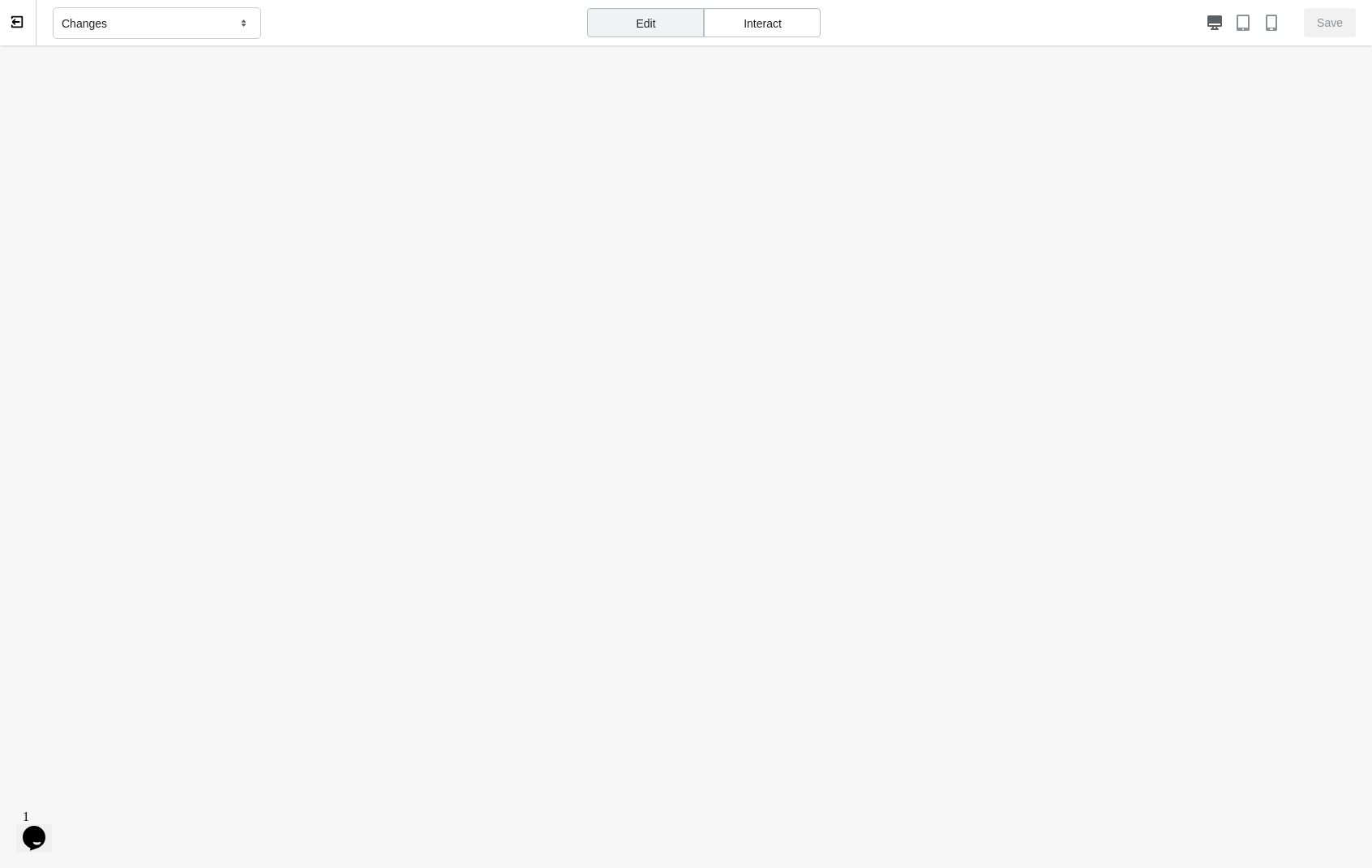
click at [41, 828] on icon "$i18n('chat', 'chat_widget')" at bounding box center [34, 837] width 23 height 25
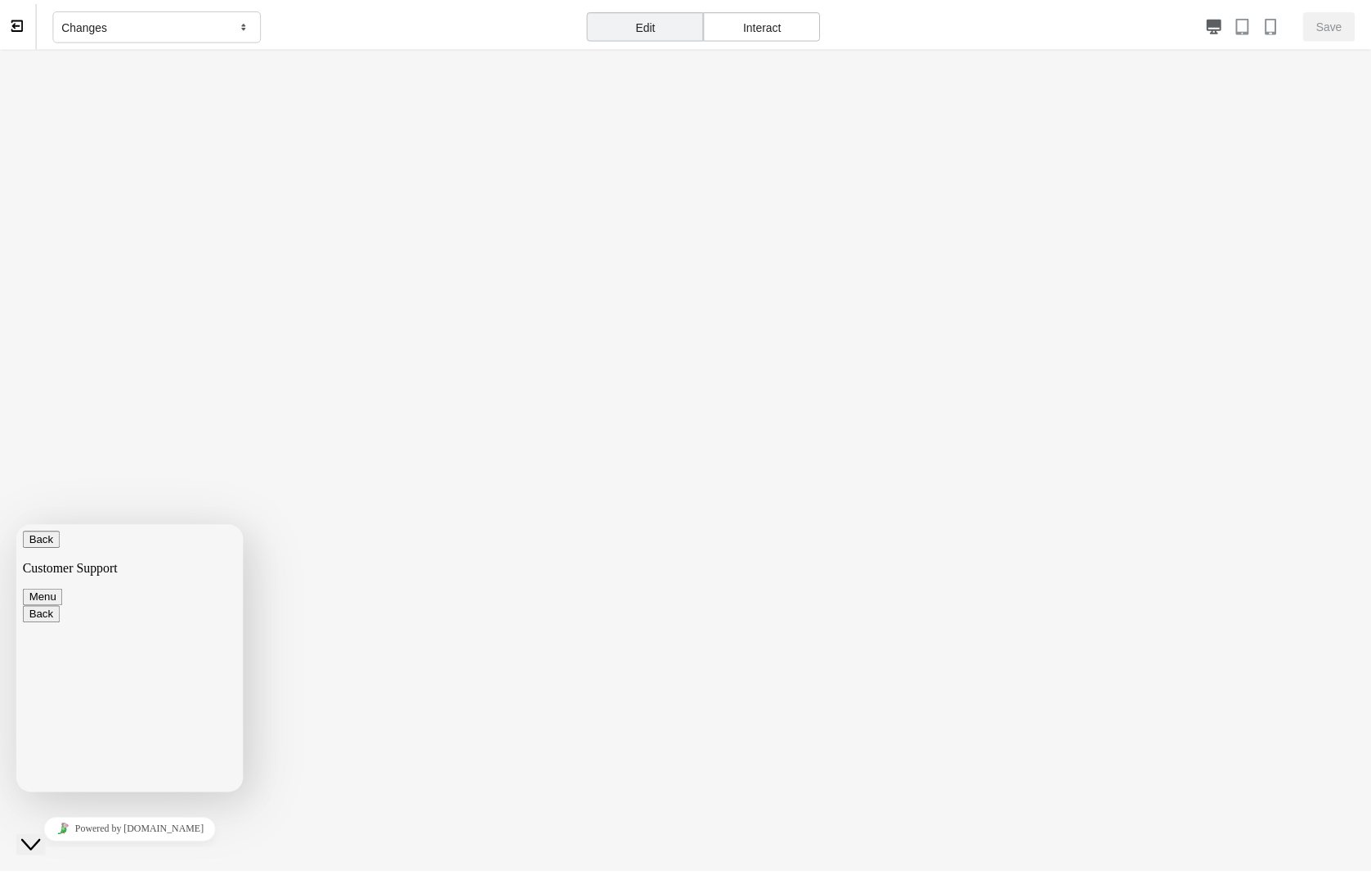
scroll to position [18, 0]
click at [647, 378] on body at bounding box center [691, 454] width 1383 height 817
click at [25, 839] on div "Close Chat This icon closes the chat window." at bounding box center [31, 848] width 20 height 20
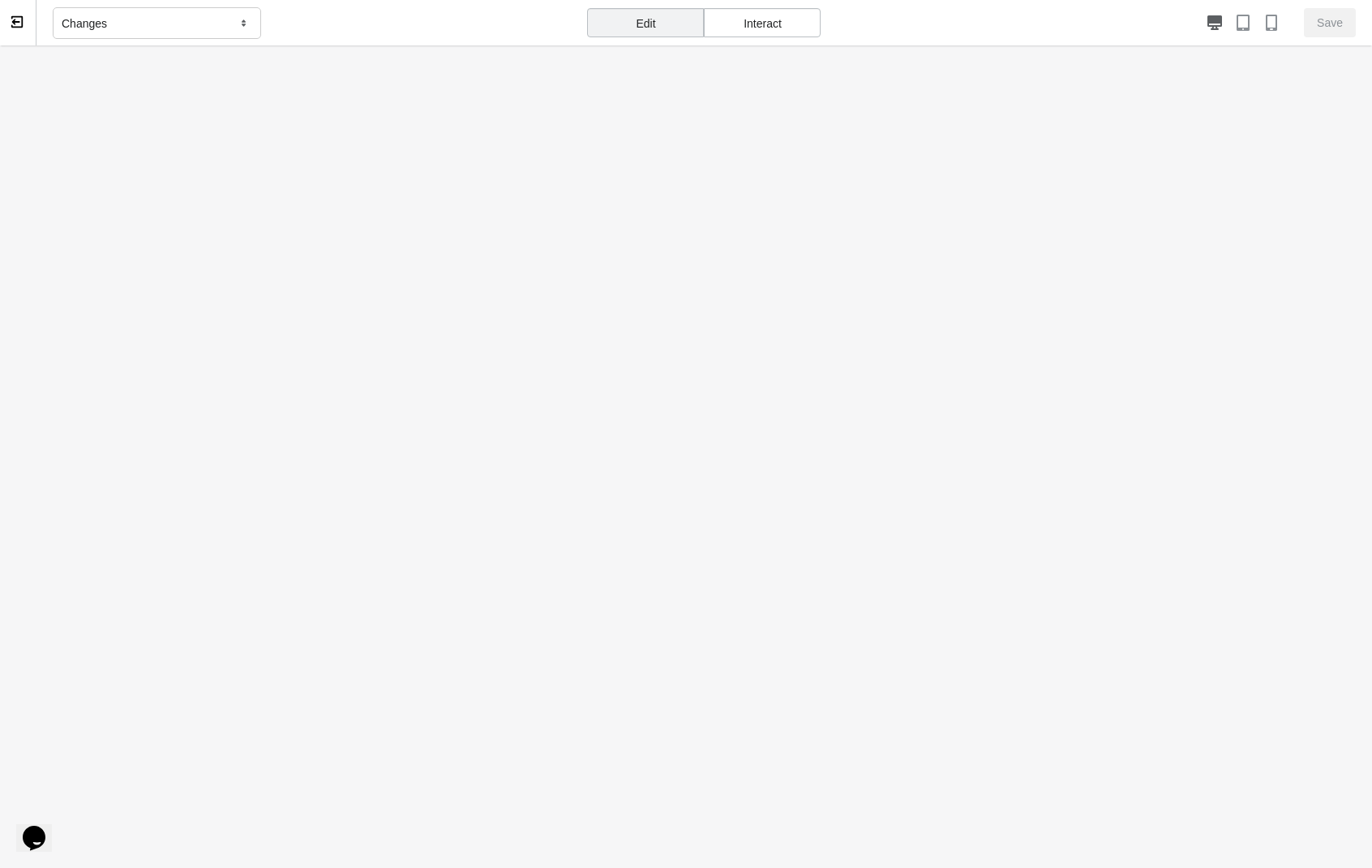
click at [342, 207] on body at bounding box center [686, 450] width 1372 height 810
click at [20, 25] on icon at bounding box center [17, 22] width 15 height 15
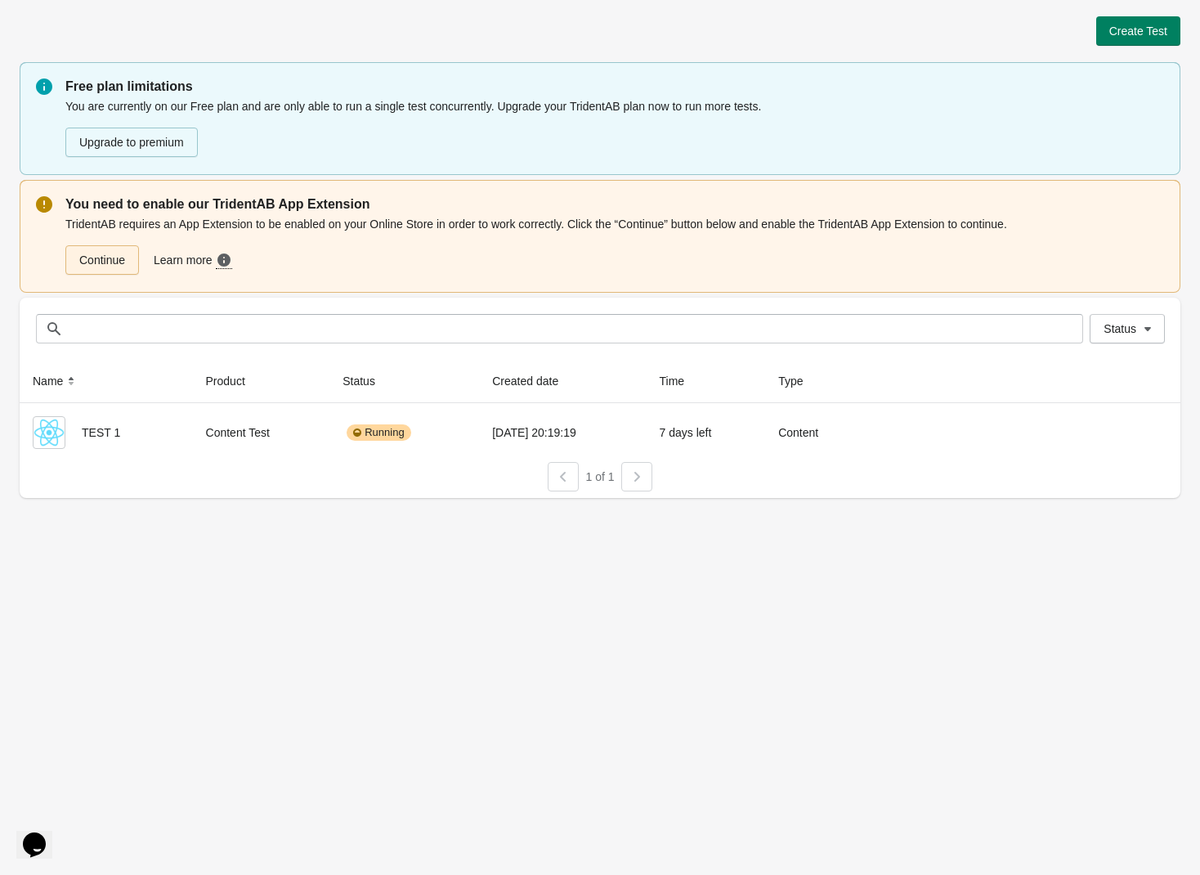
click at [129, 257] on link "Continue" at bounding box center [102, 259] width 74 height 29
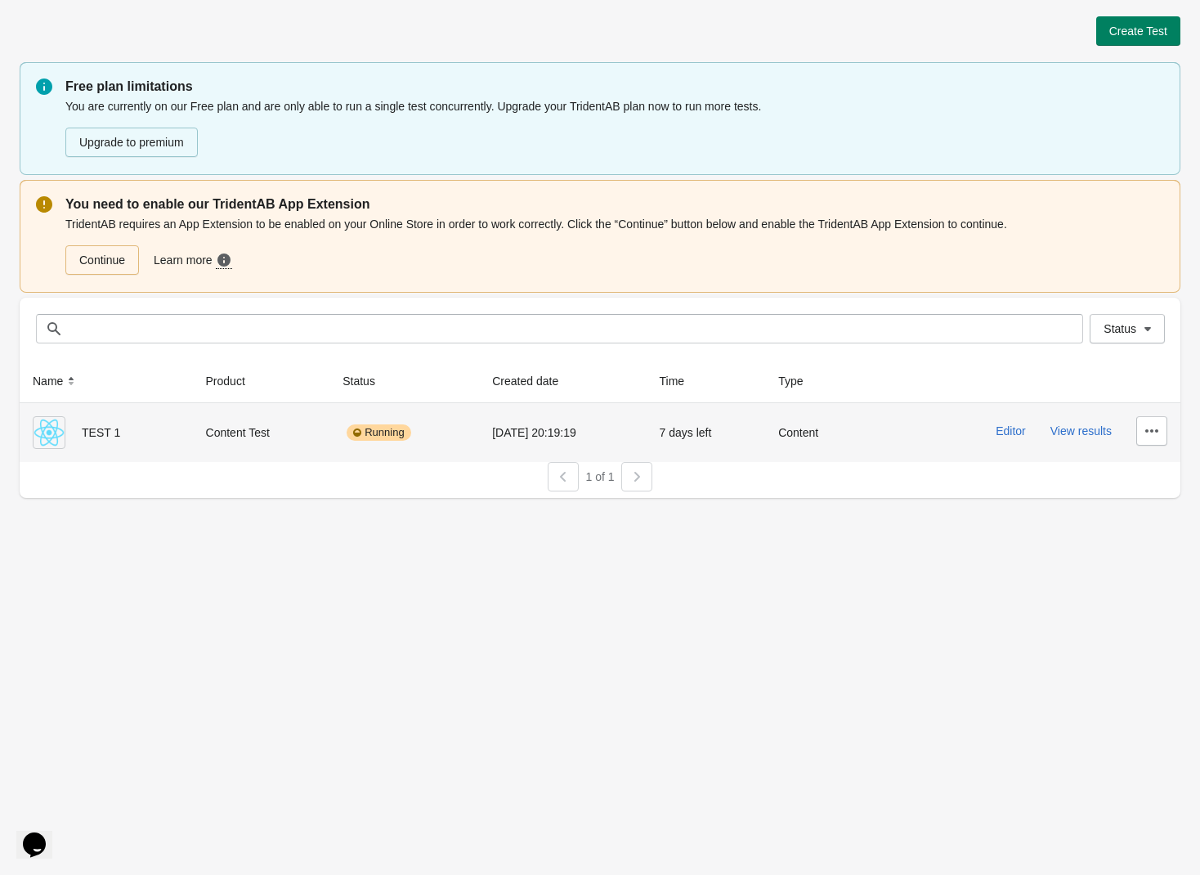
click at [262, 423] on div "Content Test" at bounding box center [261, 432] width 111 height 33
click at [1020, 431] on button "Editor" at bounding box center [1011, 430] width 30 height 13
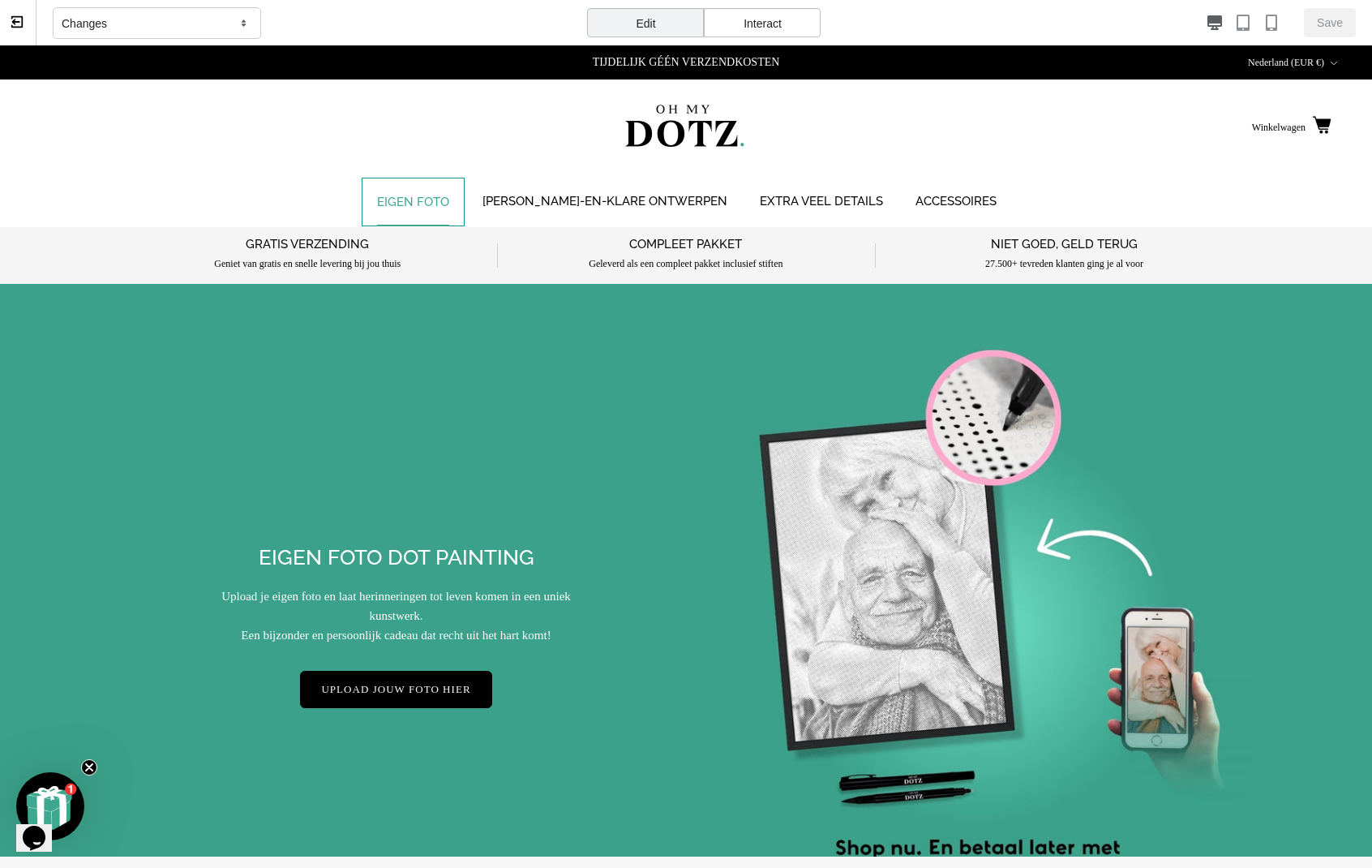
click at [446, 197] on link "EIGEN FOTO" at bounding box center [414, 202] width 103 height 50
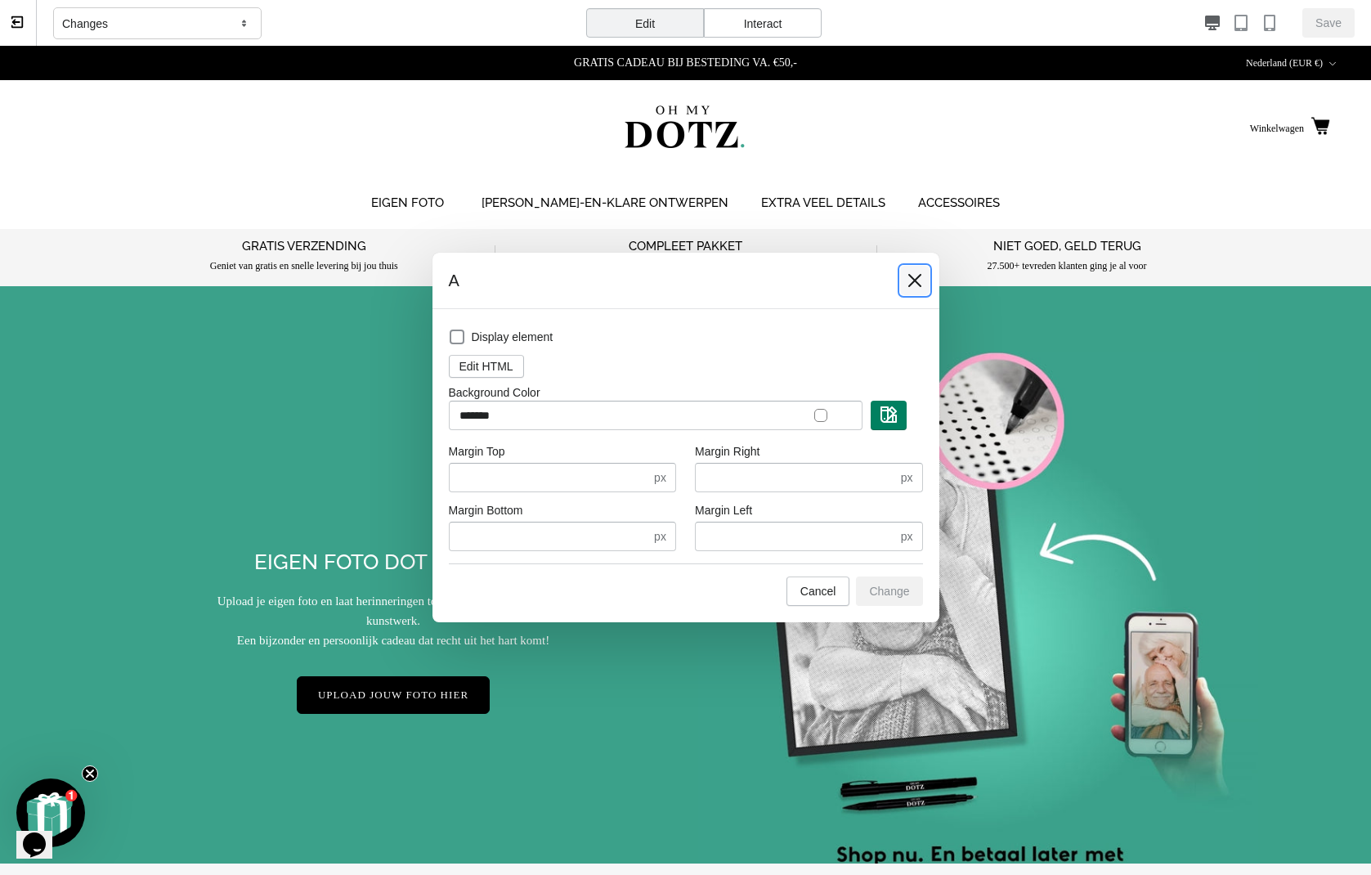
click at [906, 280] on icon at bounding box center [914, 280] width 16 height 16
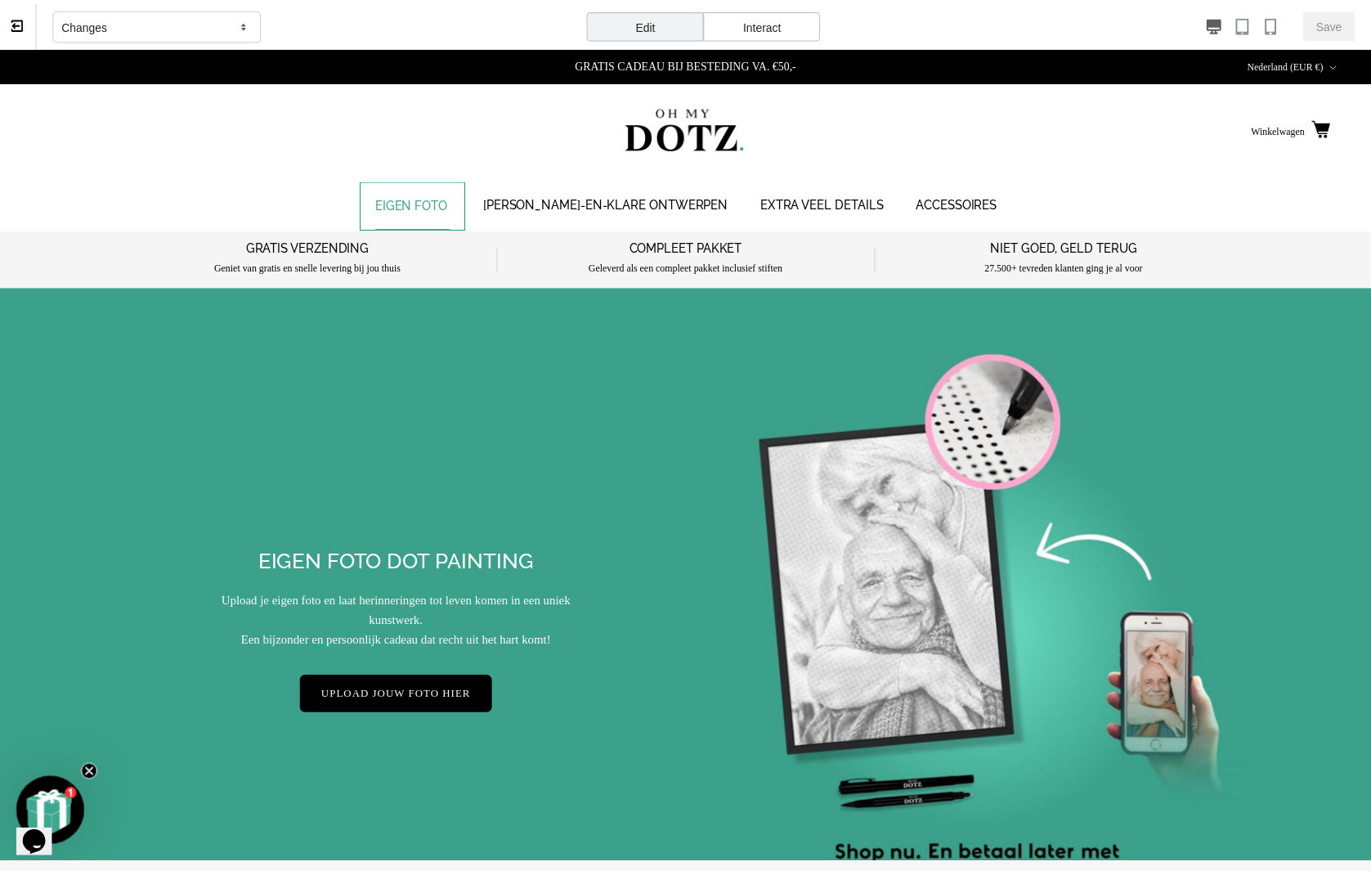
click at [435, 199] on link "EIGEN FOTO" at bounding box center [416, 207] width 106 height 50
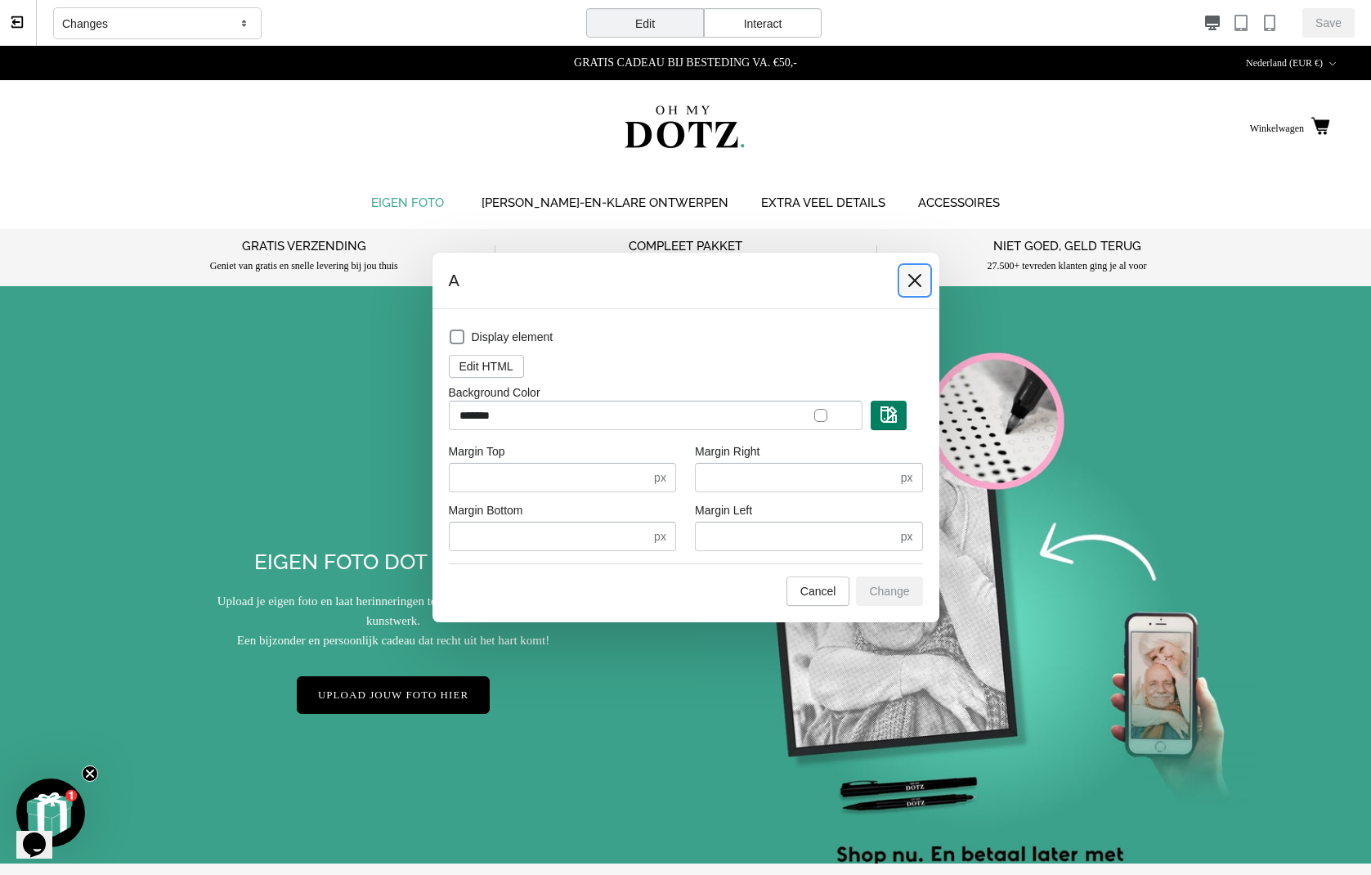
click at [902, 280] on button at bounding box center [914, 280] width 29 height 29
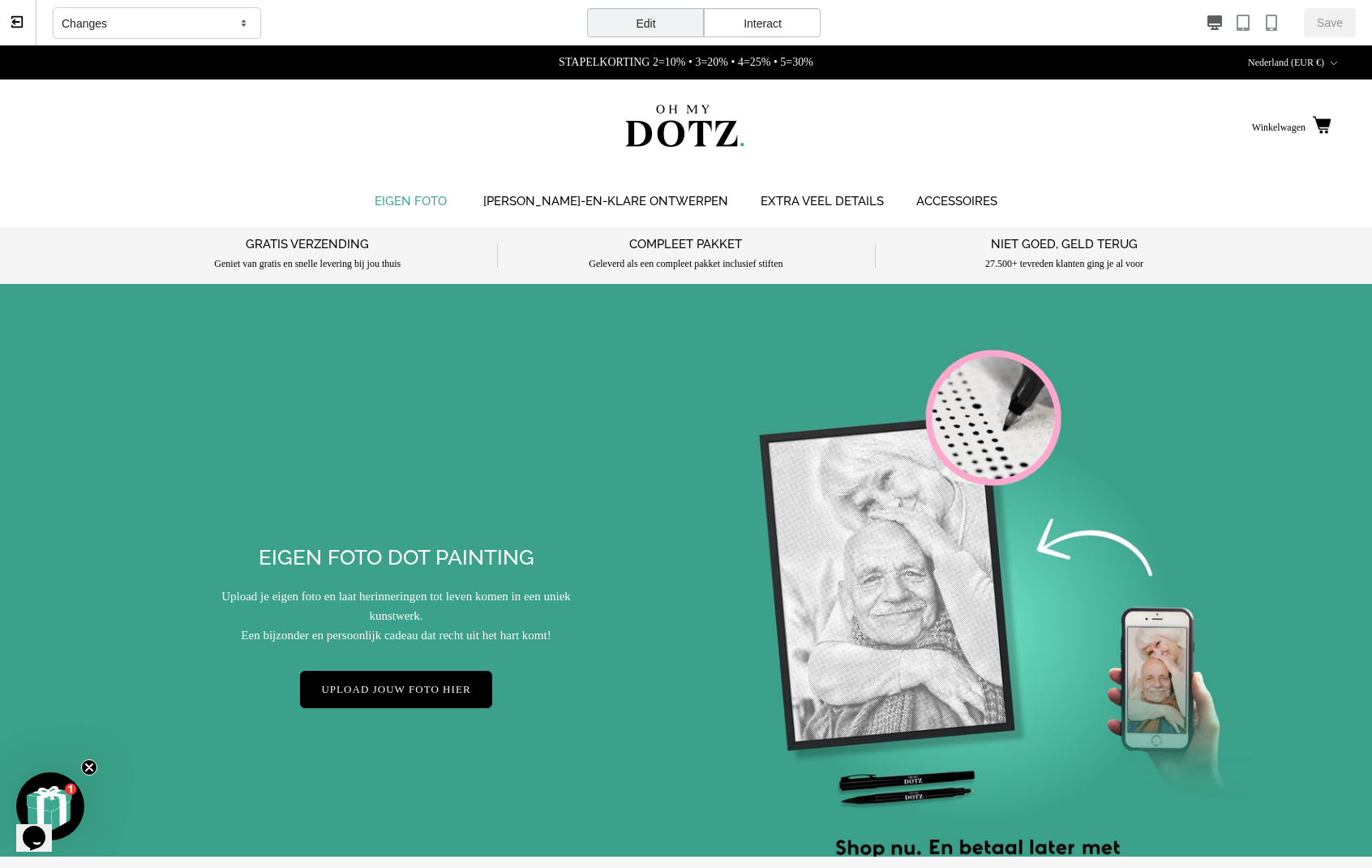
click at [772, 25] on div "Interact" at bounding box center [762, 22] width 117 height 29
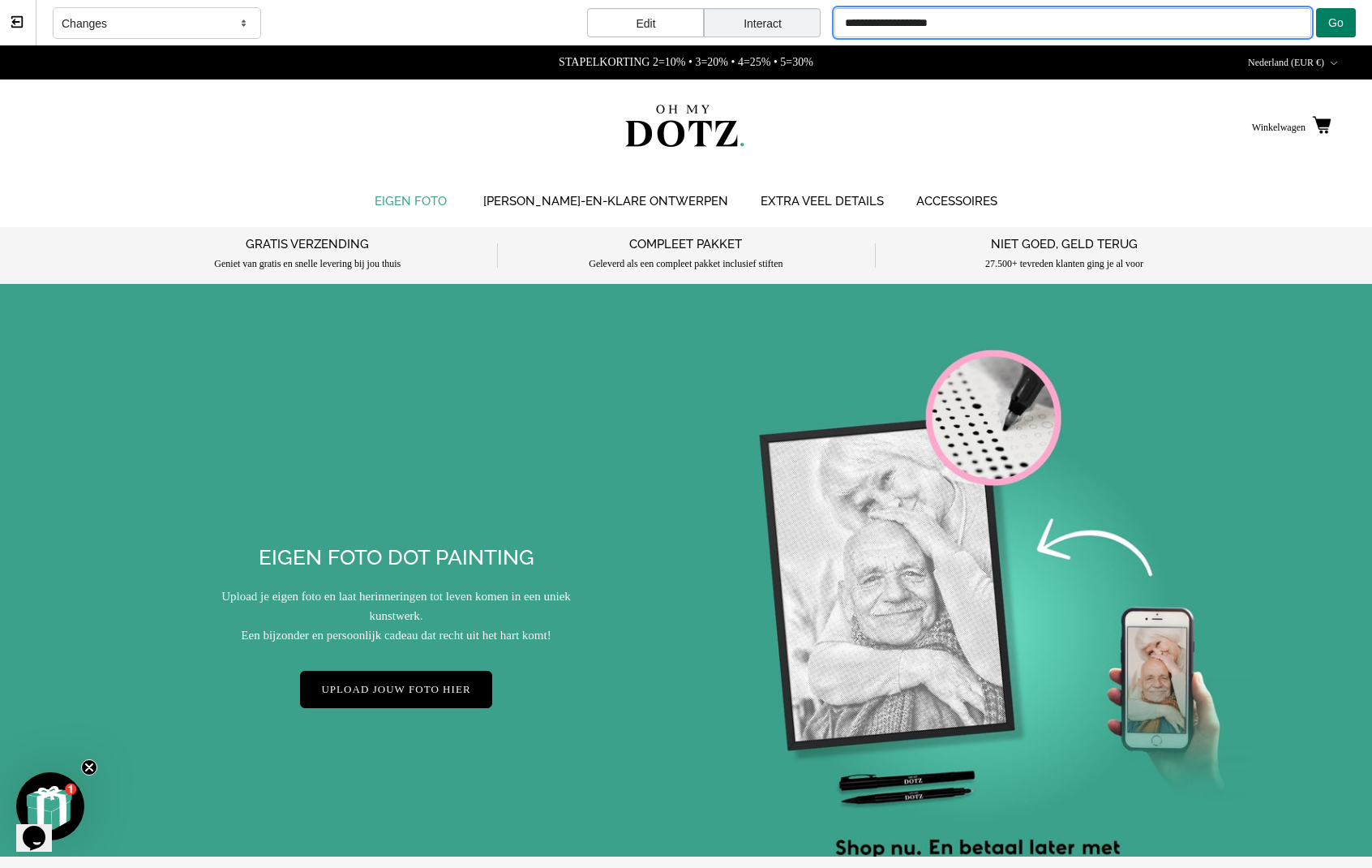
click at [1085, 25] on input "**********" at bounding box center [1072, 22] width 477 height 29
type input "**********"
click at [1189, 25] on span "Go" at bounding box center [1336, 22] width 16 height 13
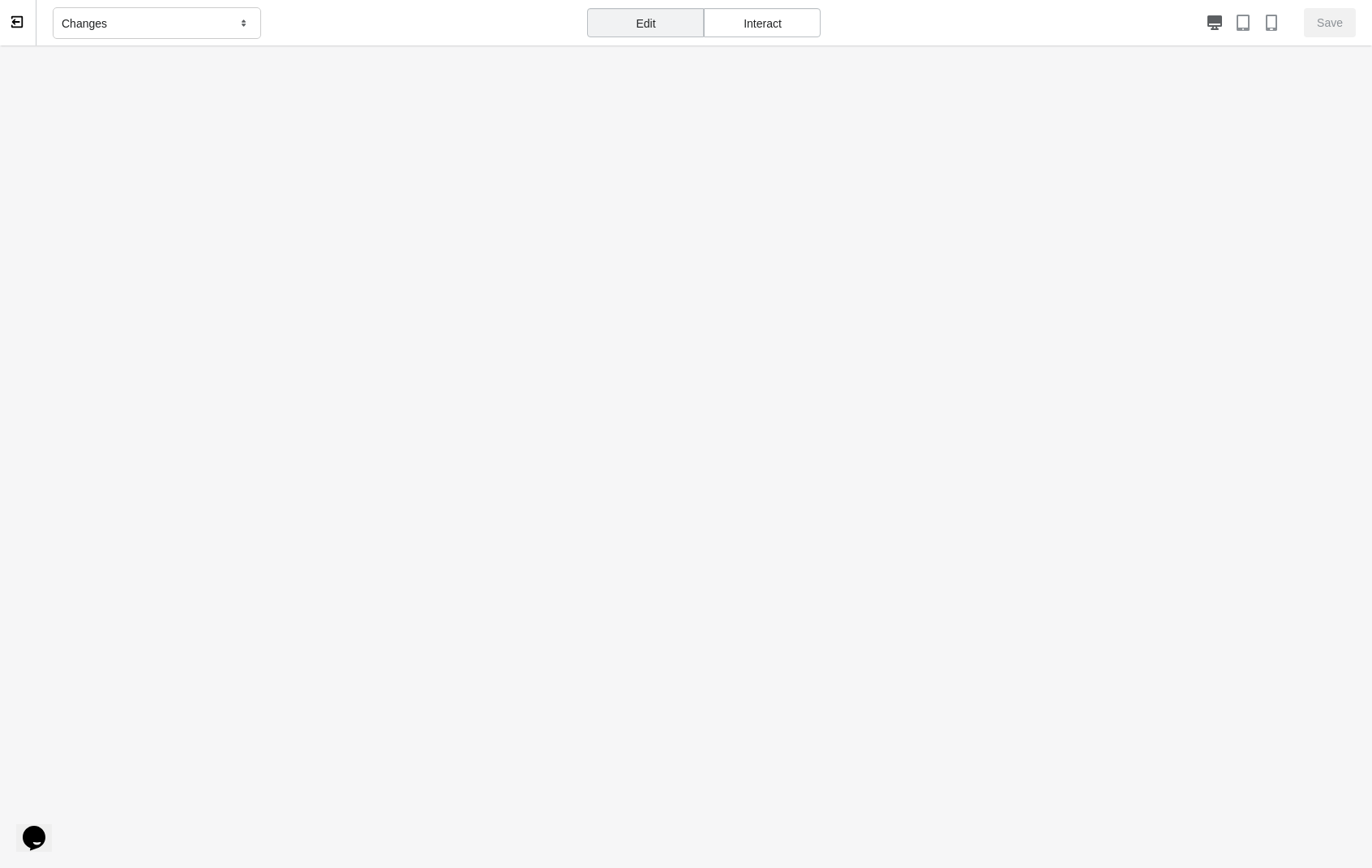
click at [797, 20] on div "Interact" at bounding box center [762, 22] width 117 height 29
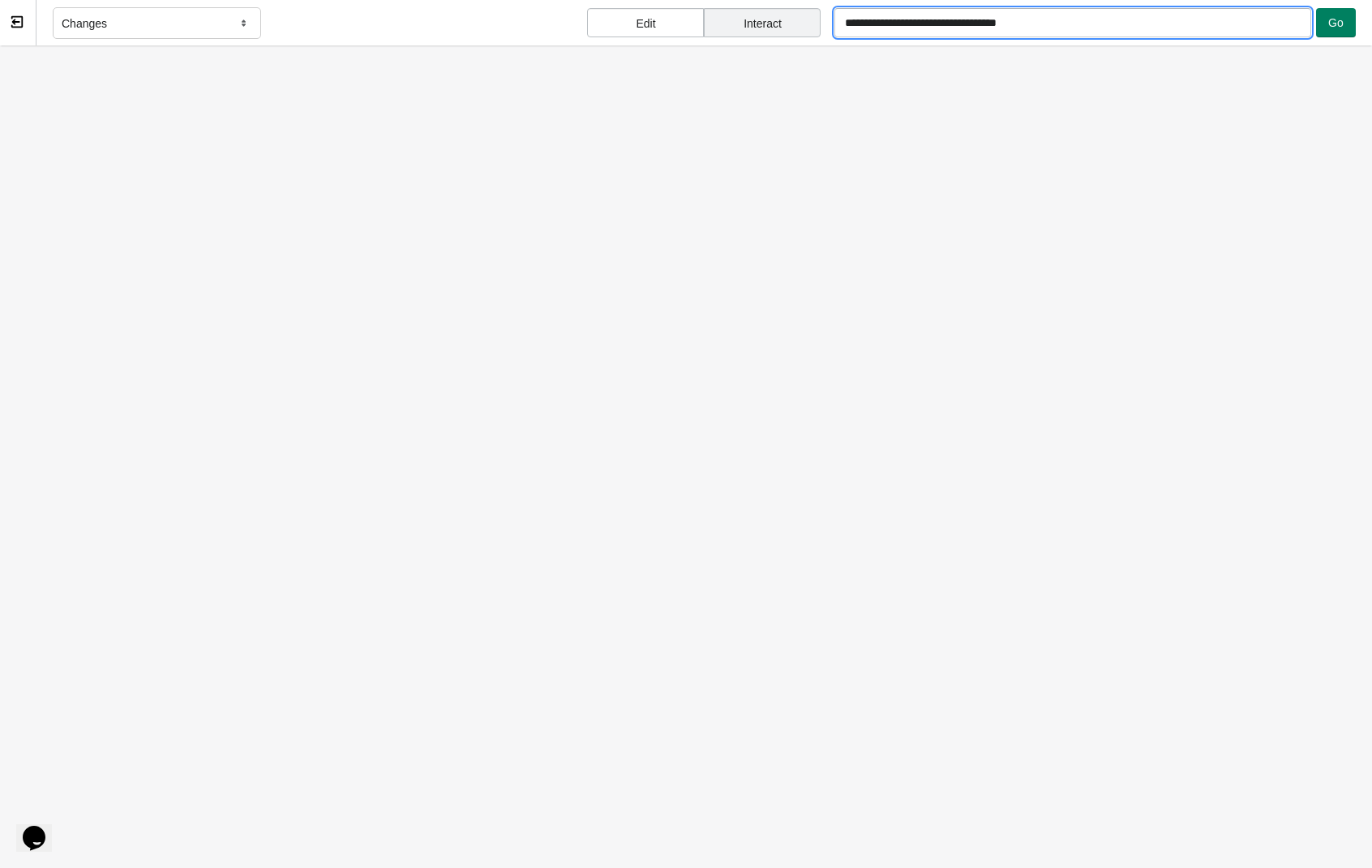
drag, startPoint x: 1221, startPoint y: 34, endPoint x: 702, endPoint y: 7, distance: 519.7
click at [702, 8] on div "**********" at bounding box center [704, 23] width 1335 height 47
paste input "**********"
type input "**********"
click at [1189, 30] on div "**********" at bounding box center [704, 23] width 1335 height 47
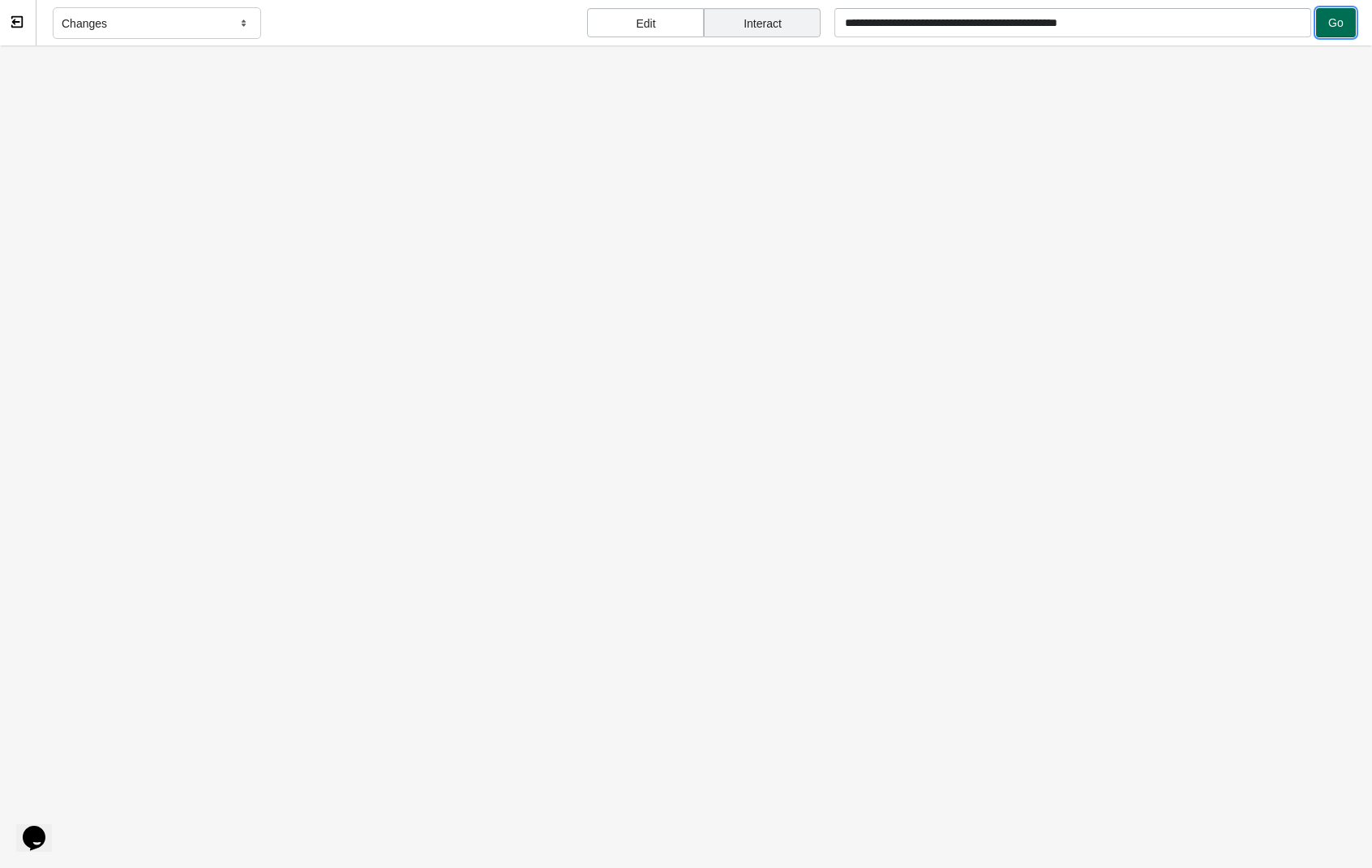
click at [1189, 26] on span "Go" at bounding box center [1336, 22] width 16 height 13
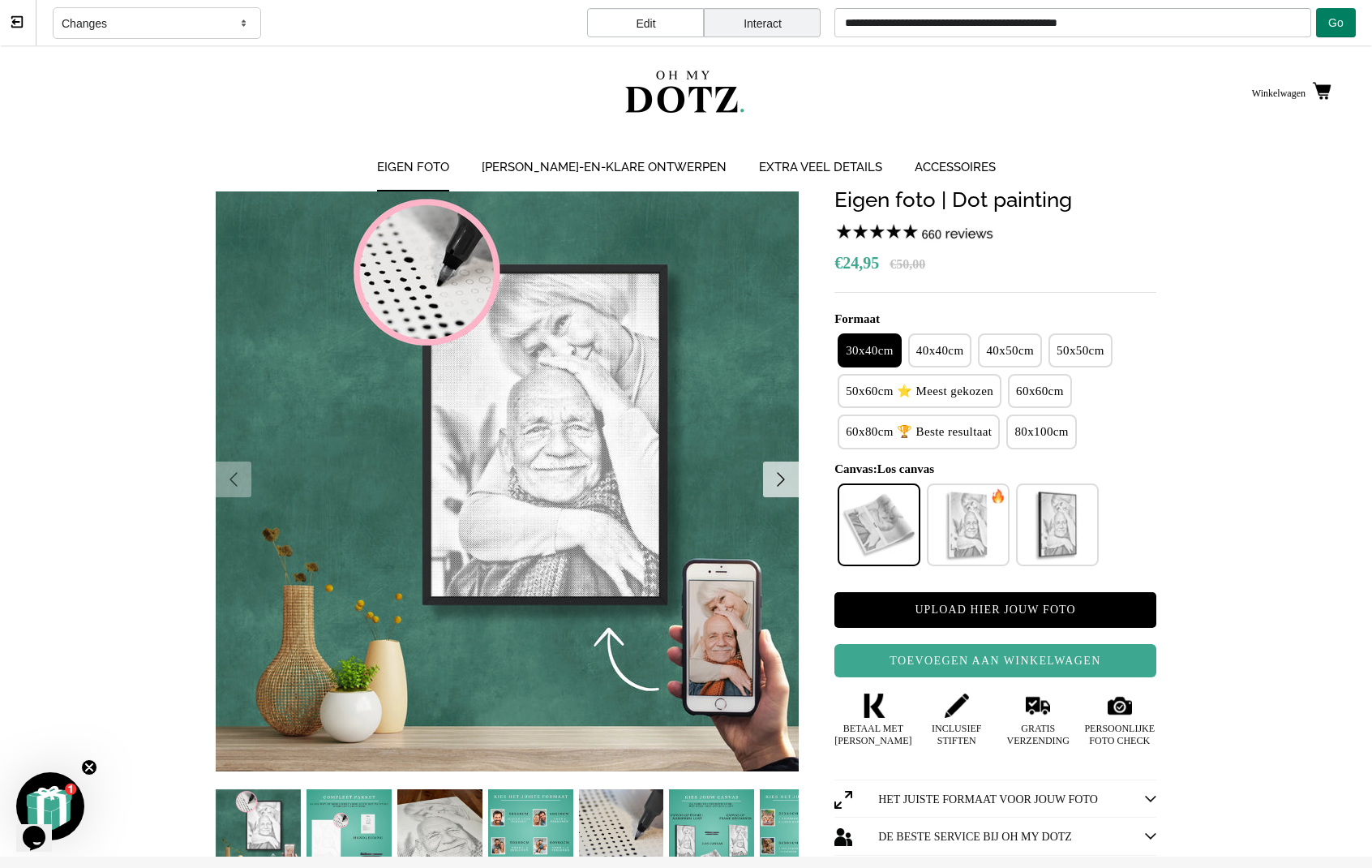
scroll to position [146, 0]
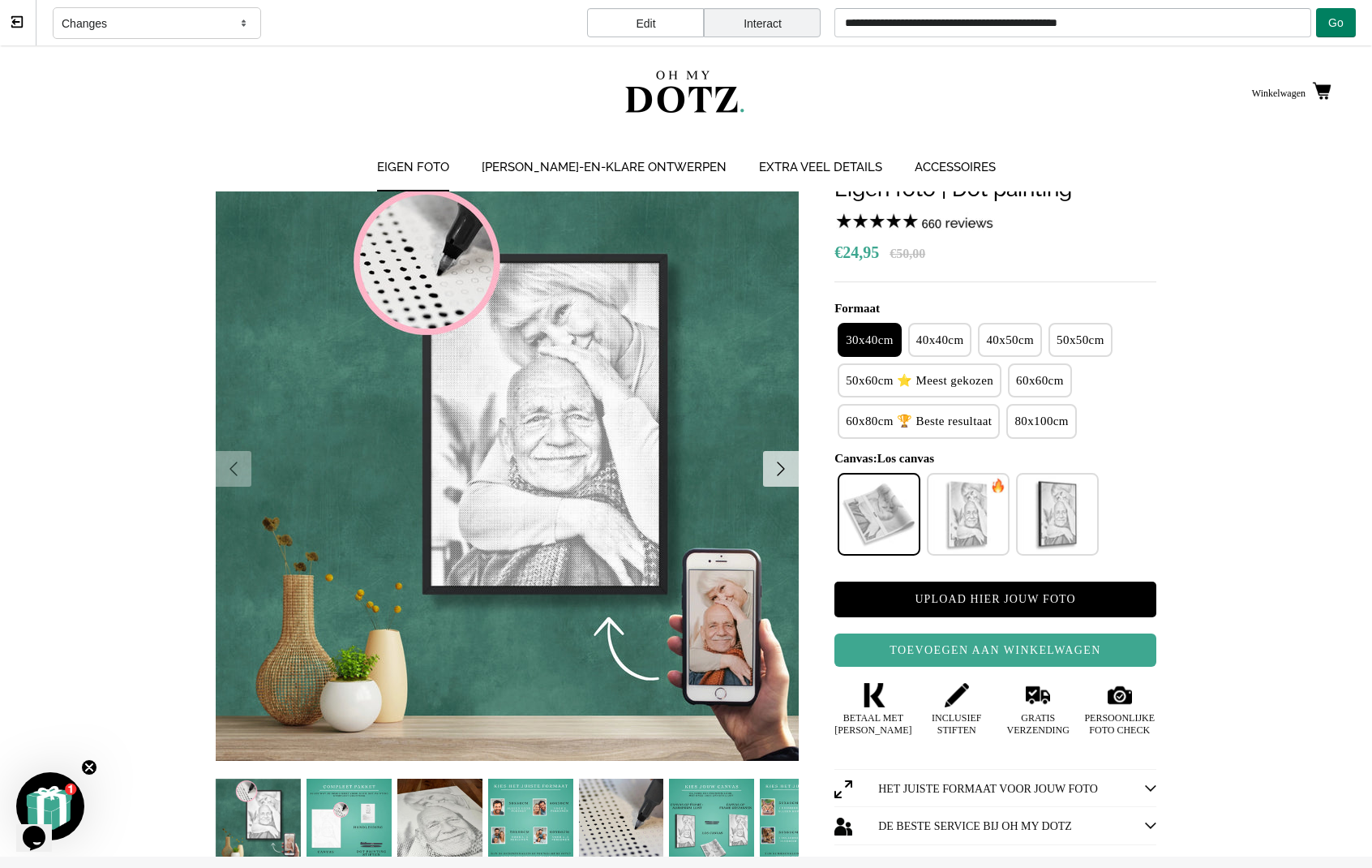
click at [669, 14] on div "Edit" at bounding box center [646, 22] width 117 height 29
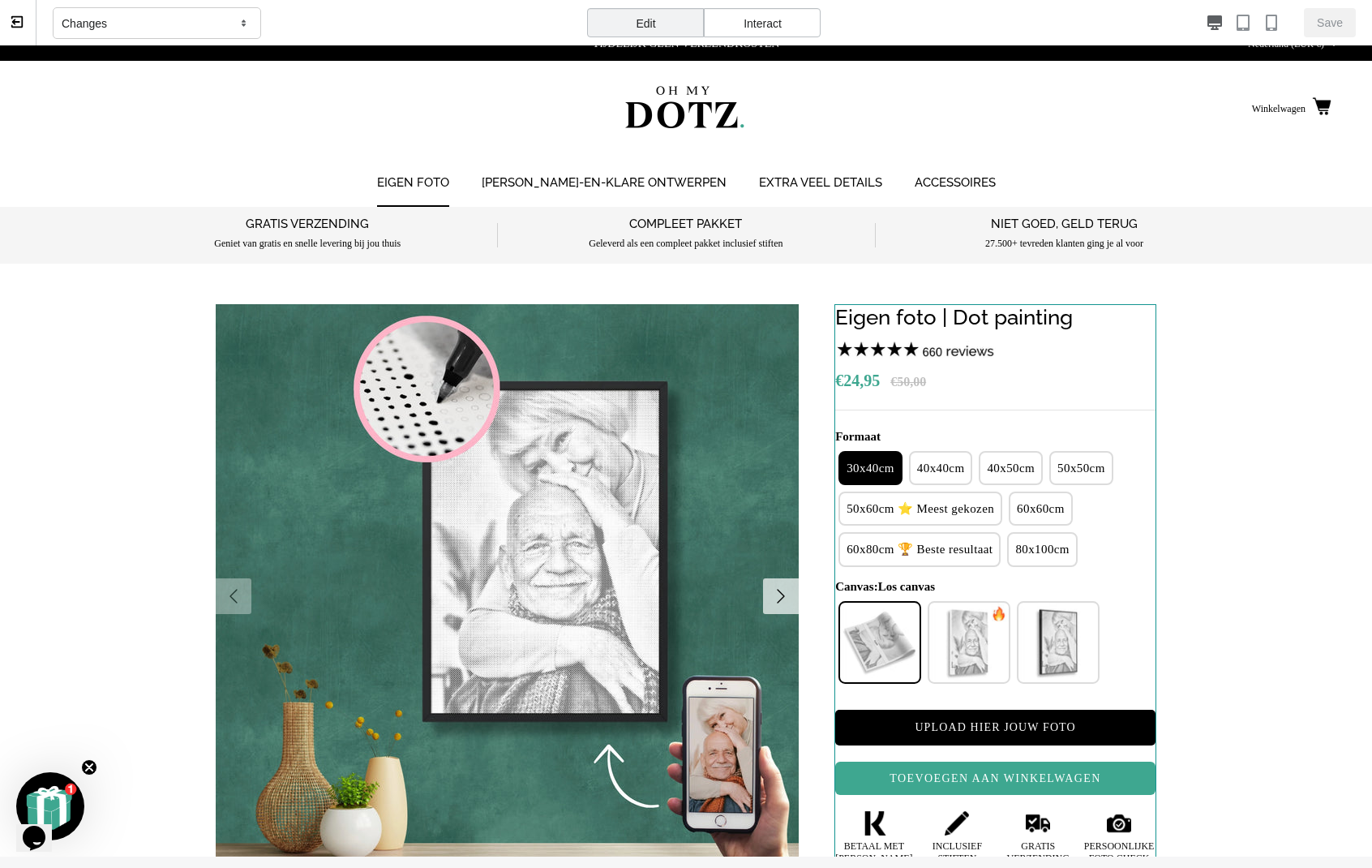
scroll to position [0, 0]
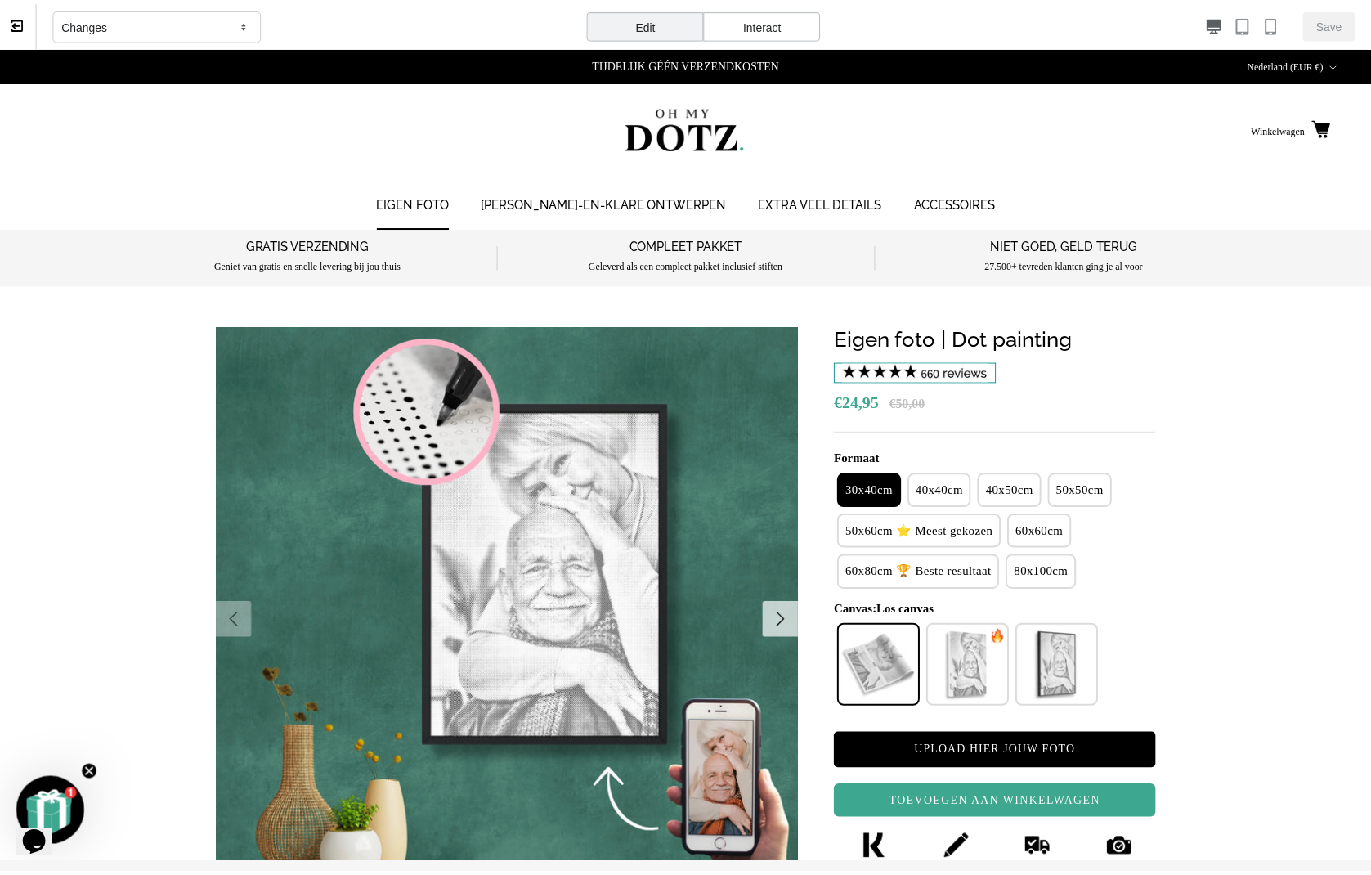
click at [942, 377] on img at bounding box center [922, 375] width 163 height 20
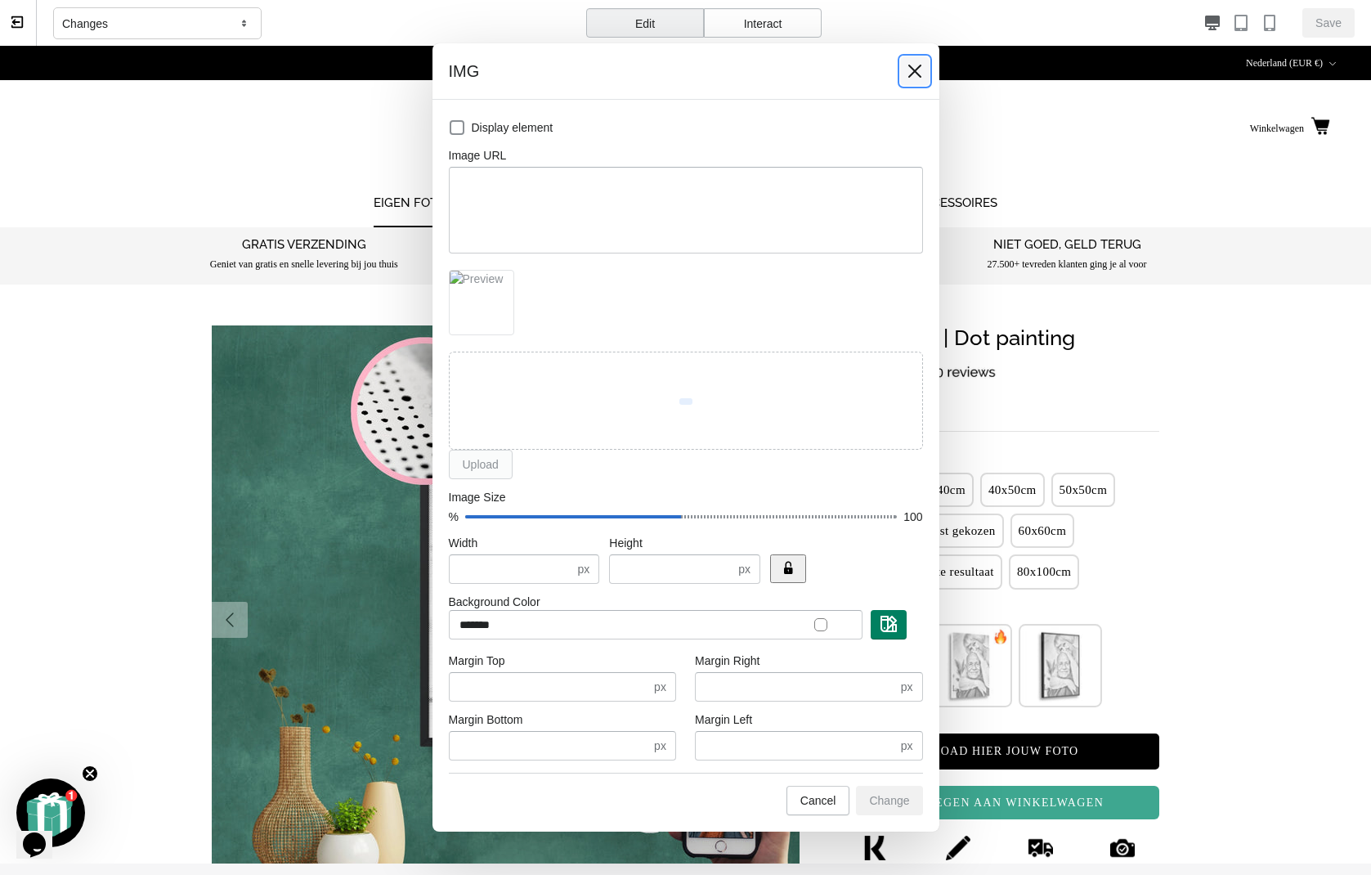
click at [917, 64] on icon at bounding box center [914, 71] width 16 height 16
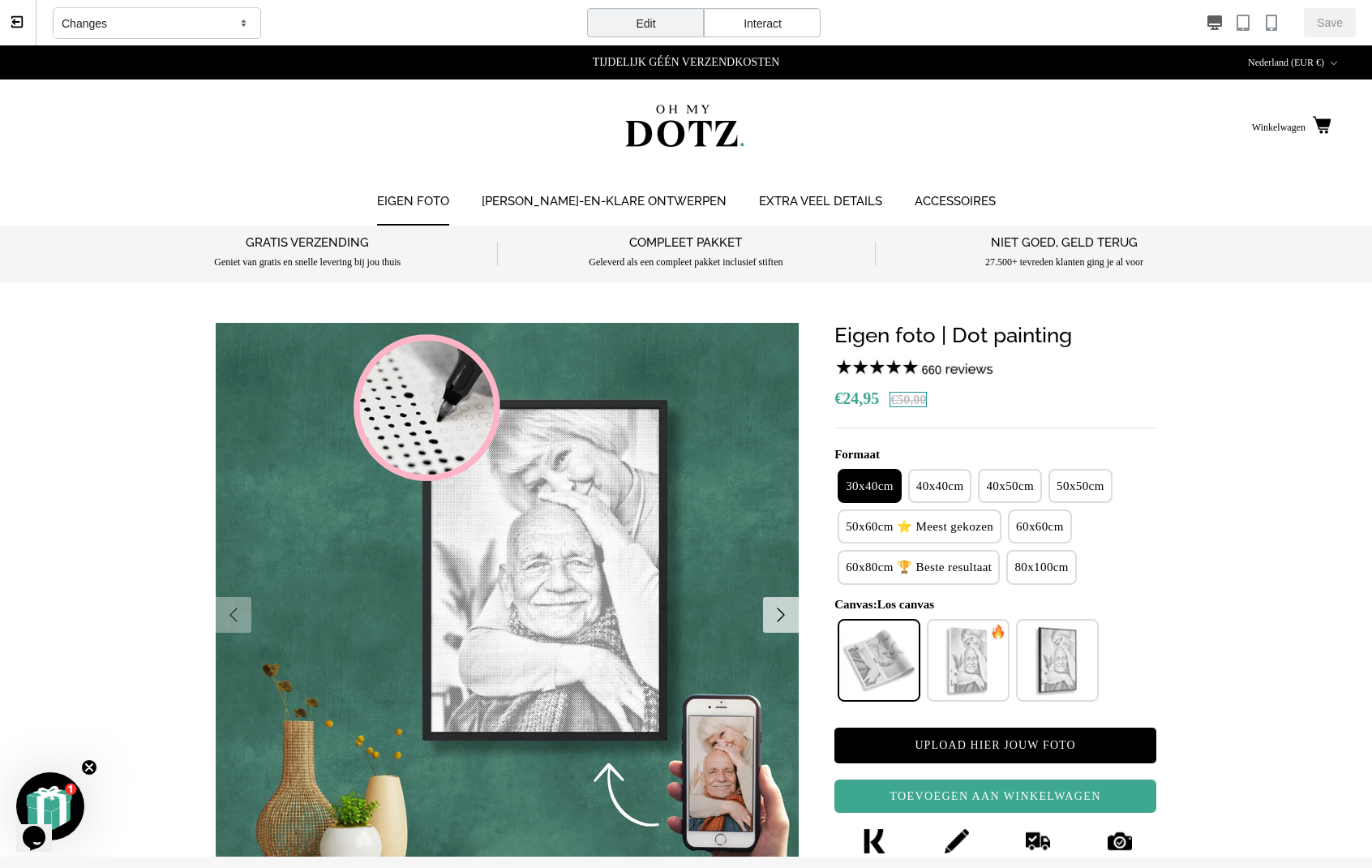
click at [906, 400] on span "€50,00" at bounding box center [909, 400] width 38 height 16
select select "**********"
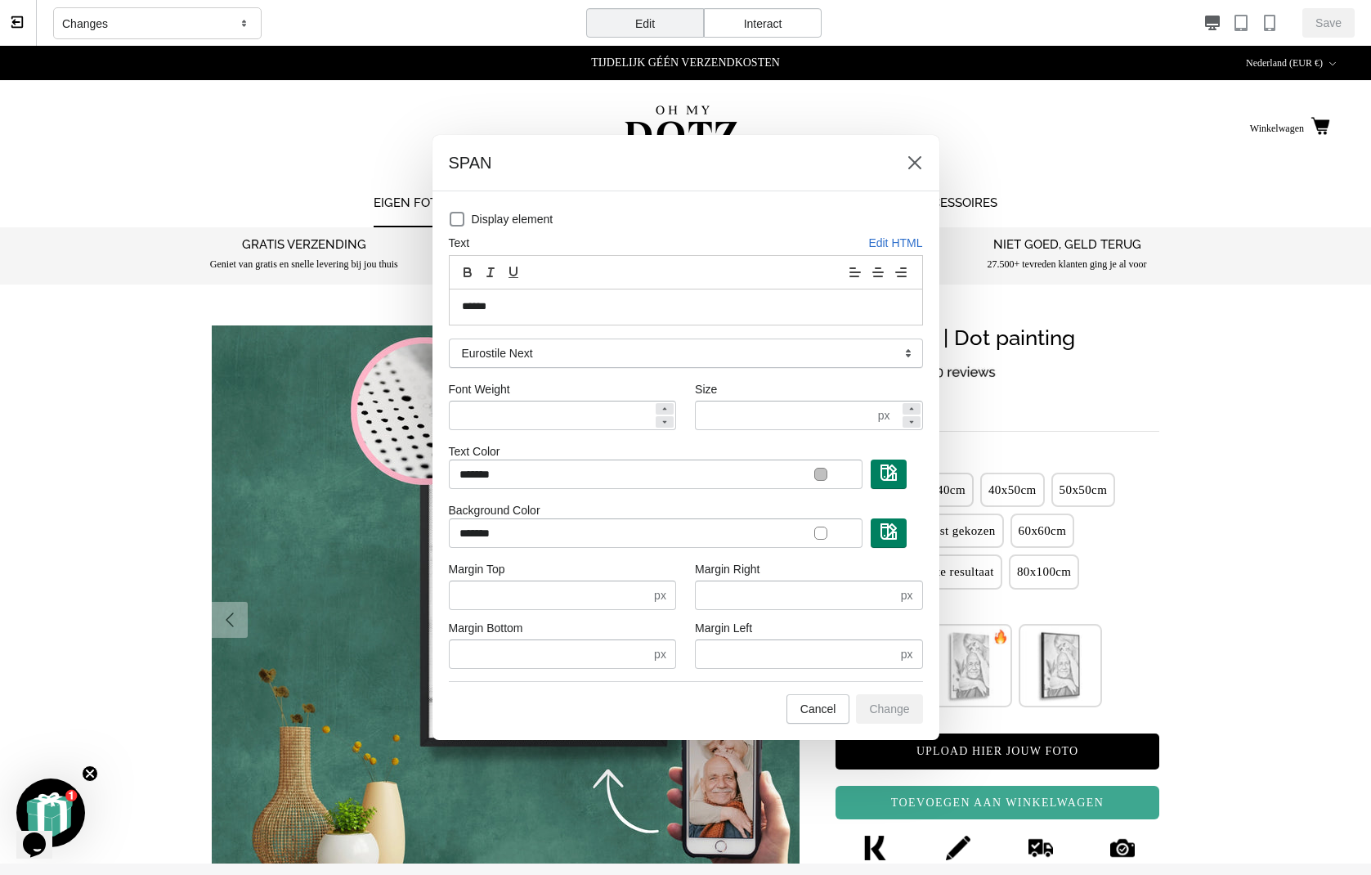
drag, startPoint x: 762, startPoint y: 162, endPoint x: 590, endPoint y: 175, distance: 172.1
click at [590, 175] on div "SPAN" at bounding box center [685, 163] width 507 height 56
click at [914, 409] on icon at bounding box center [911, 409] width 10 height 10
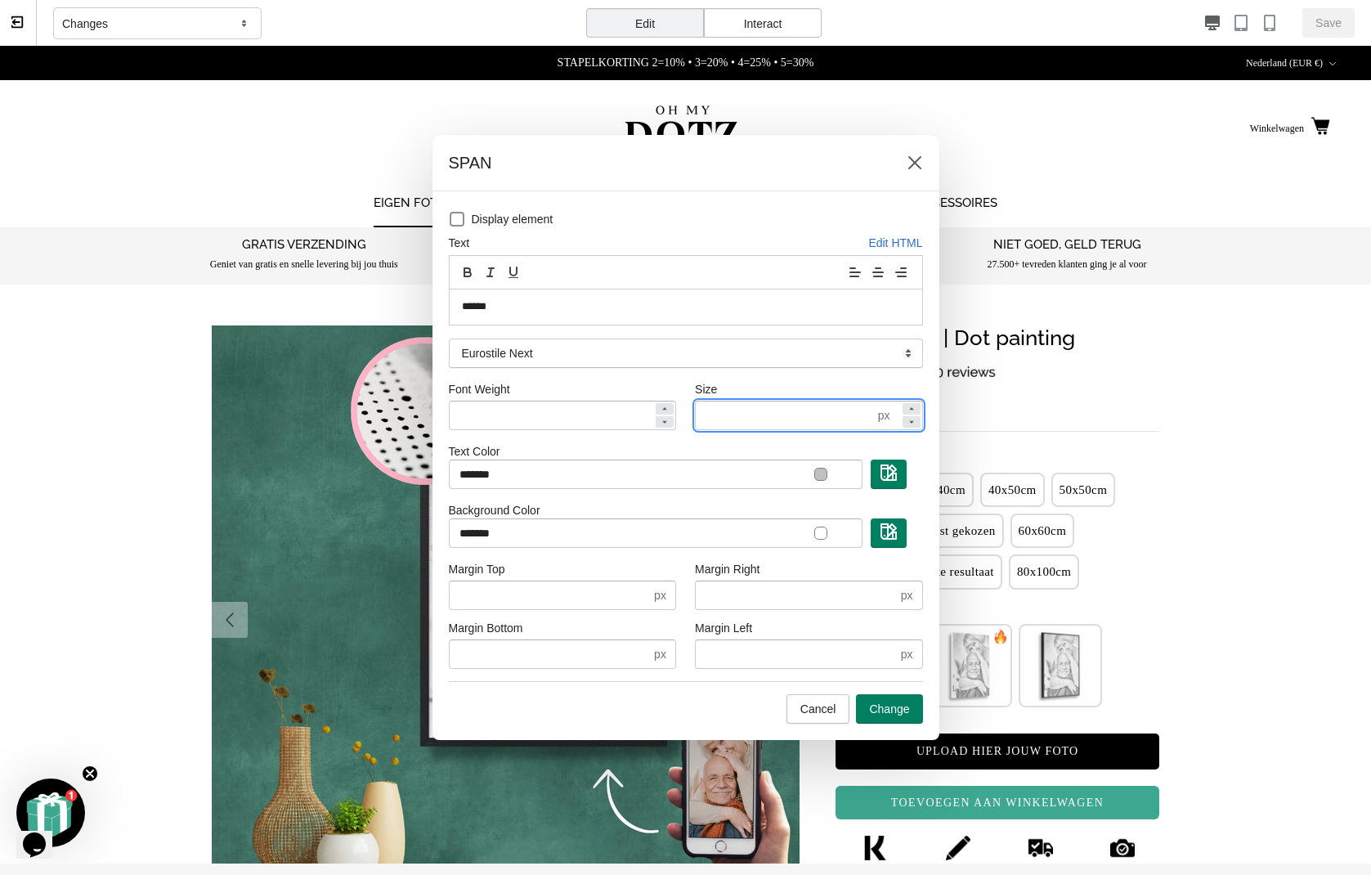
click at [914, 409] on icon at bounding box center [911, 409] width 10 height 10
type input "**"
click at [879, 713] on span "Change" at bounding box center [889, 708] width 40 height 13
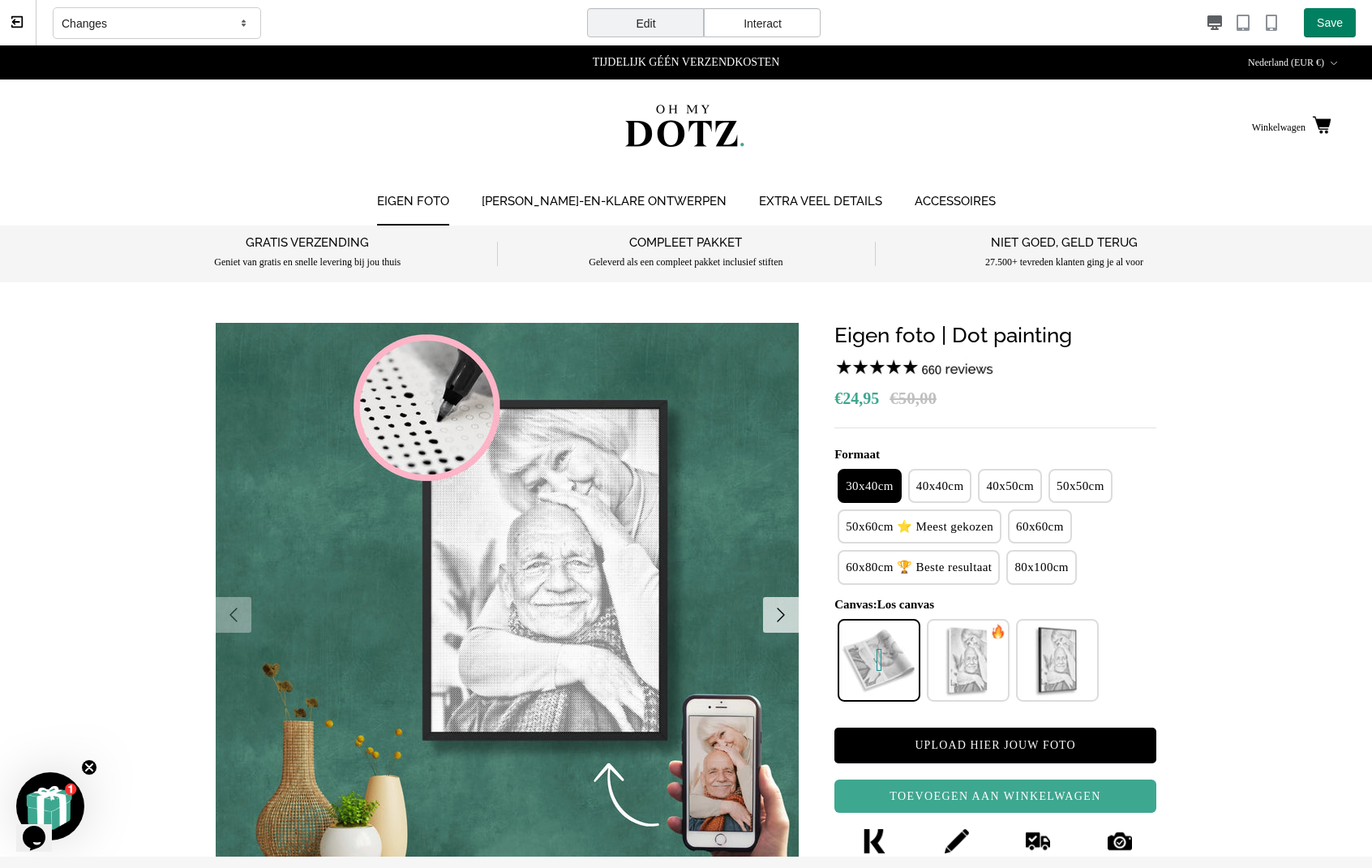
click at [877, 652] on span "Los canvas" at bounding box center [879, 660] width 5 height 22
select select "**********"
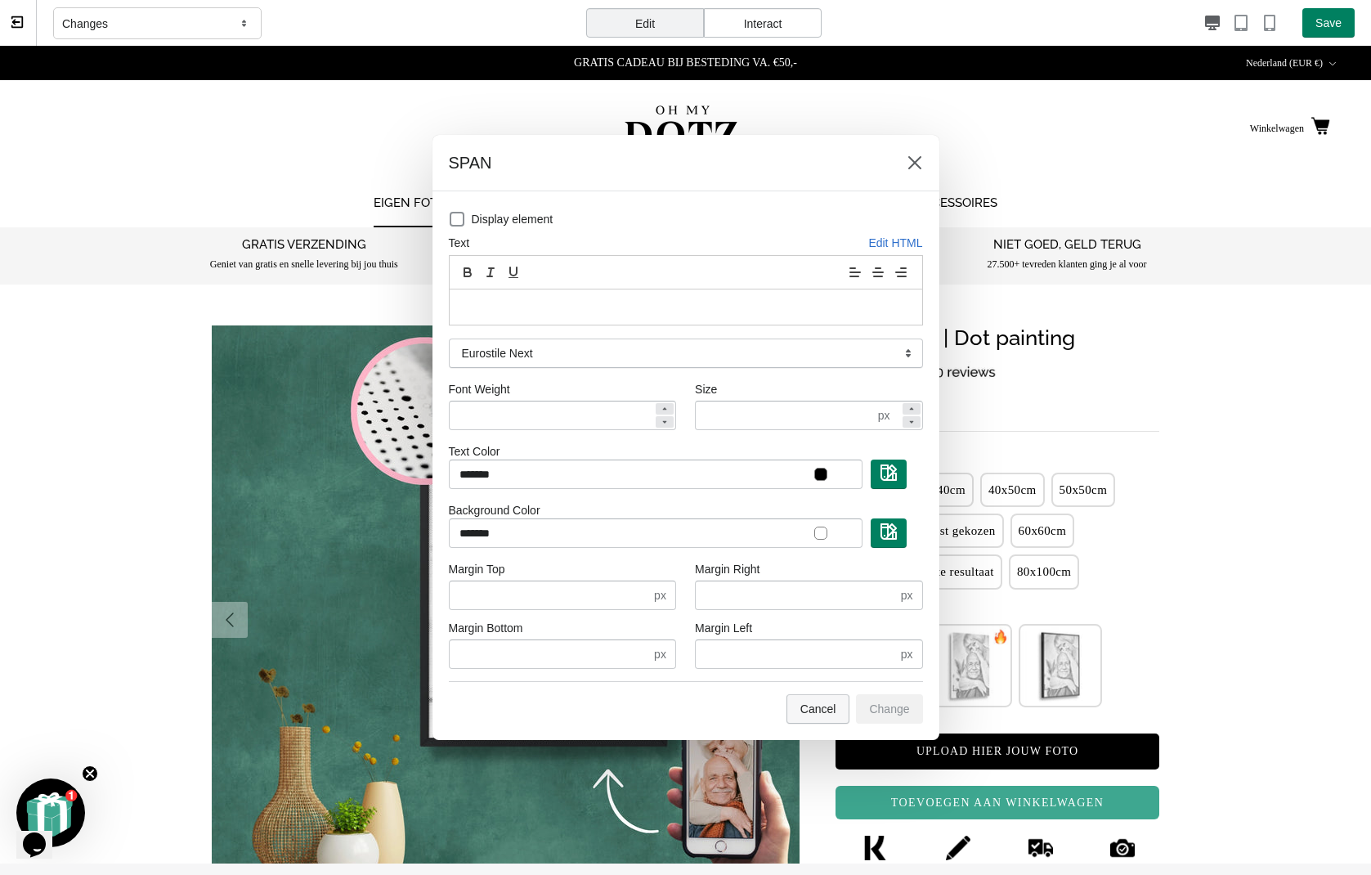
click at [821, 702] on span "Cancel" at bounding box center [818, 708] width 36 height 13
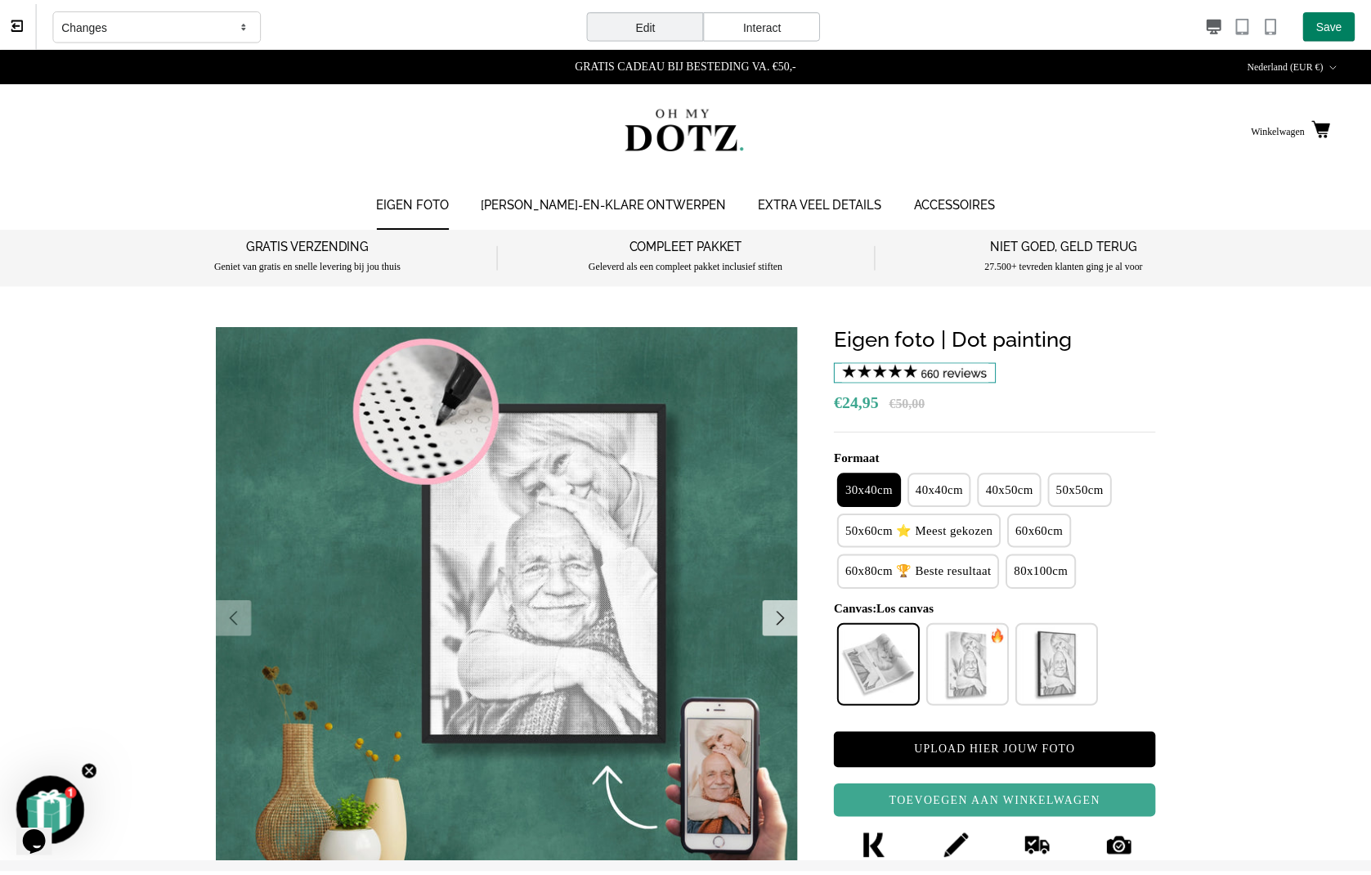
click at [938, 372] on img at bounding box center [922, 375] width 163 height 20
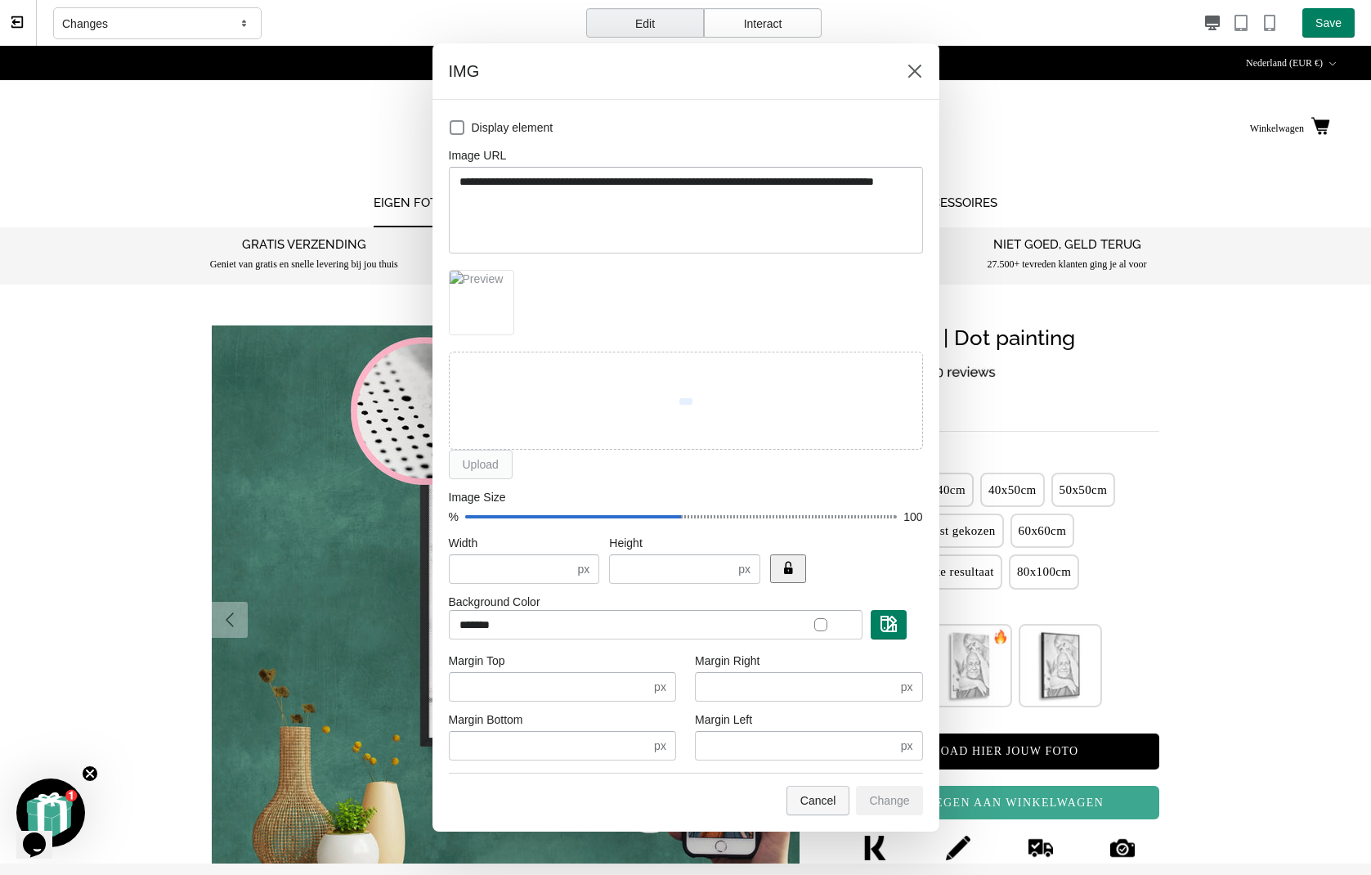
click at [831, 794] on span "Cancel" at bounding box center [818, 800] width 36 height 13
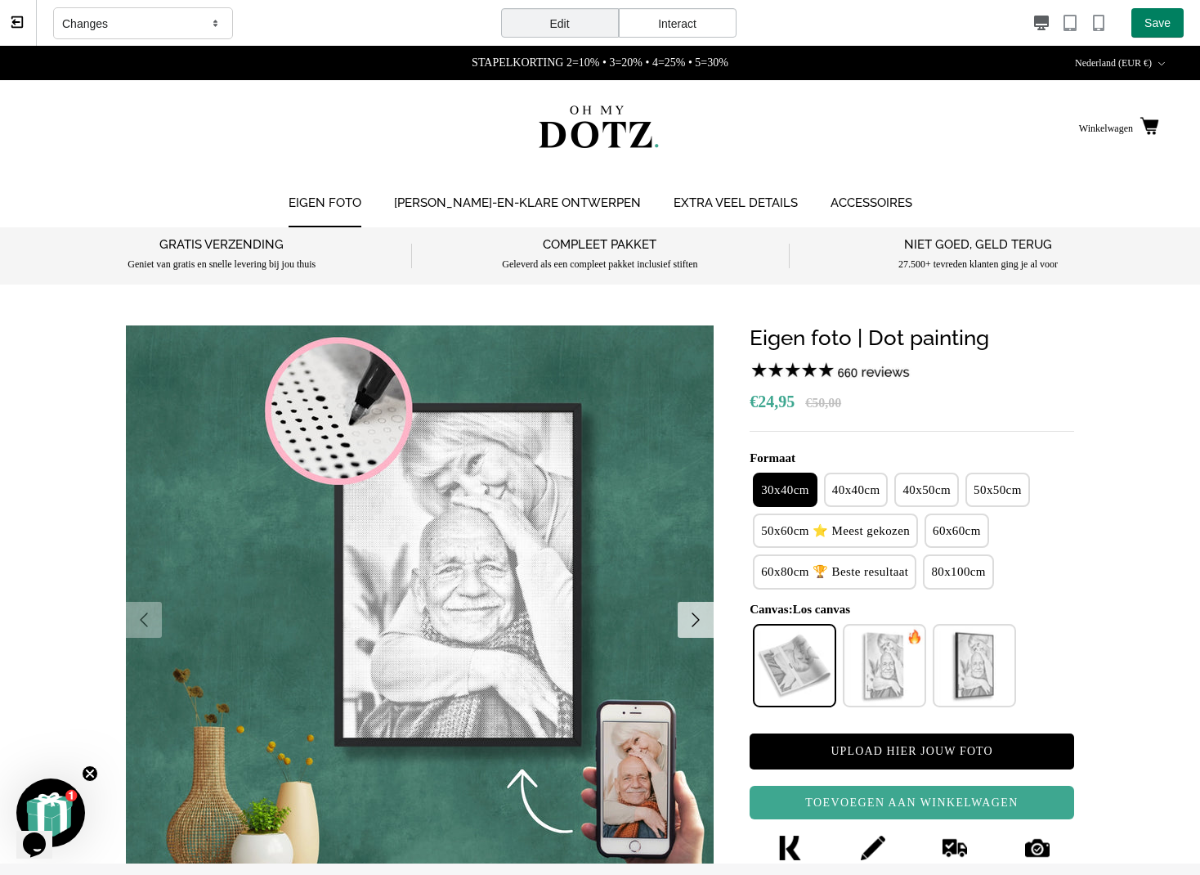
click at [20, 10] on button at bounding box center [18, 23] width 37 height 46
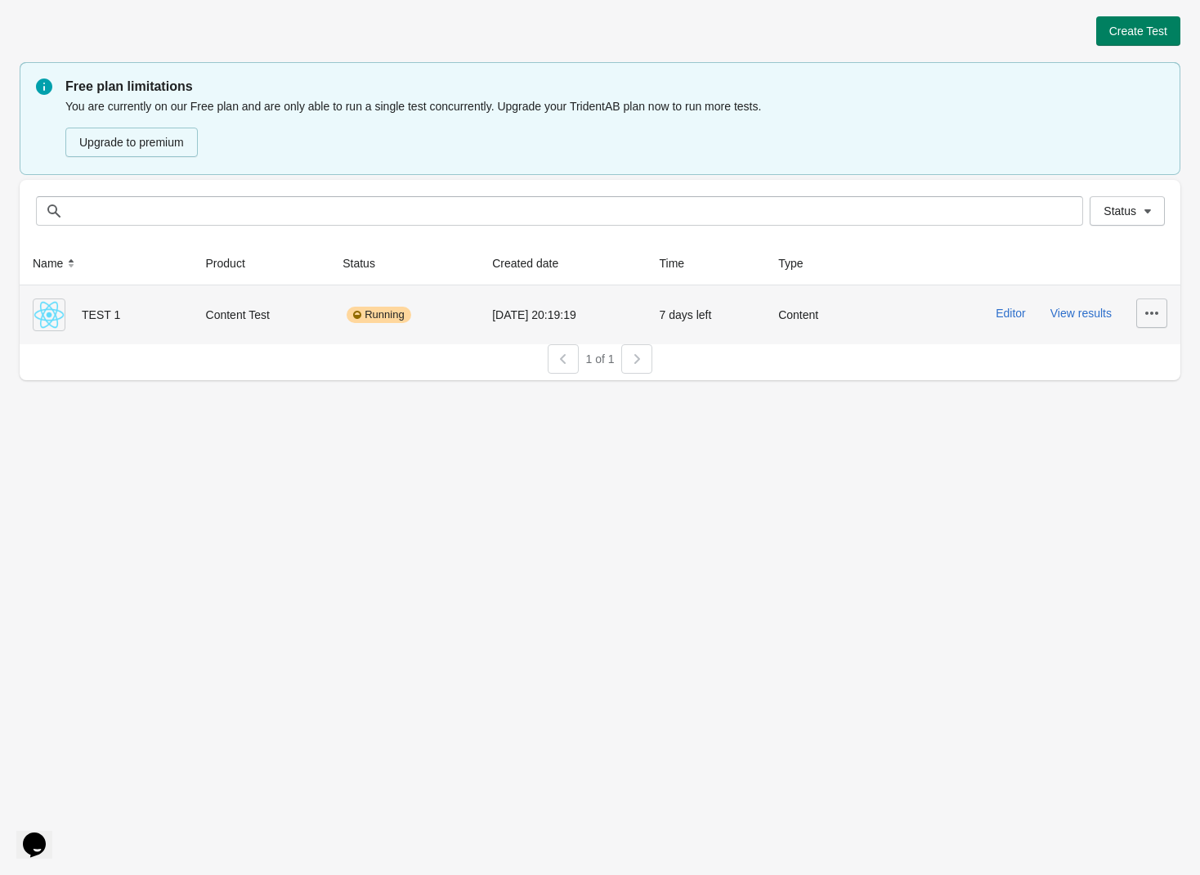
click at [1149, 316] on icon "button" at bounding box center [1151, 313] width 16 height 16
click at [1141, 365] on button "Delete" at bounding box center [1138, 355] width 46 height 34
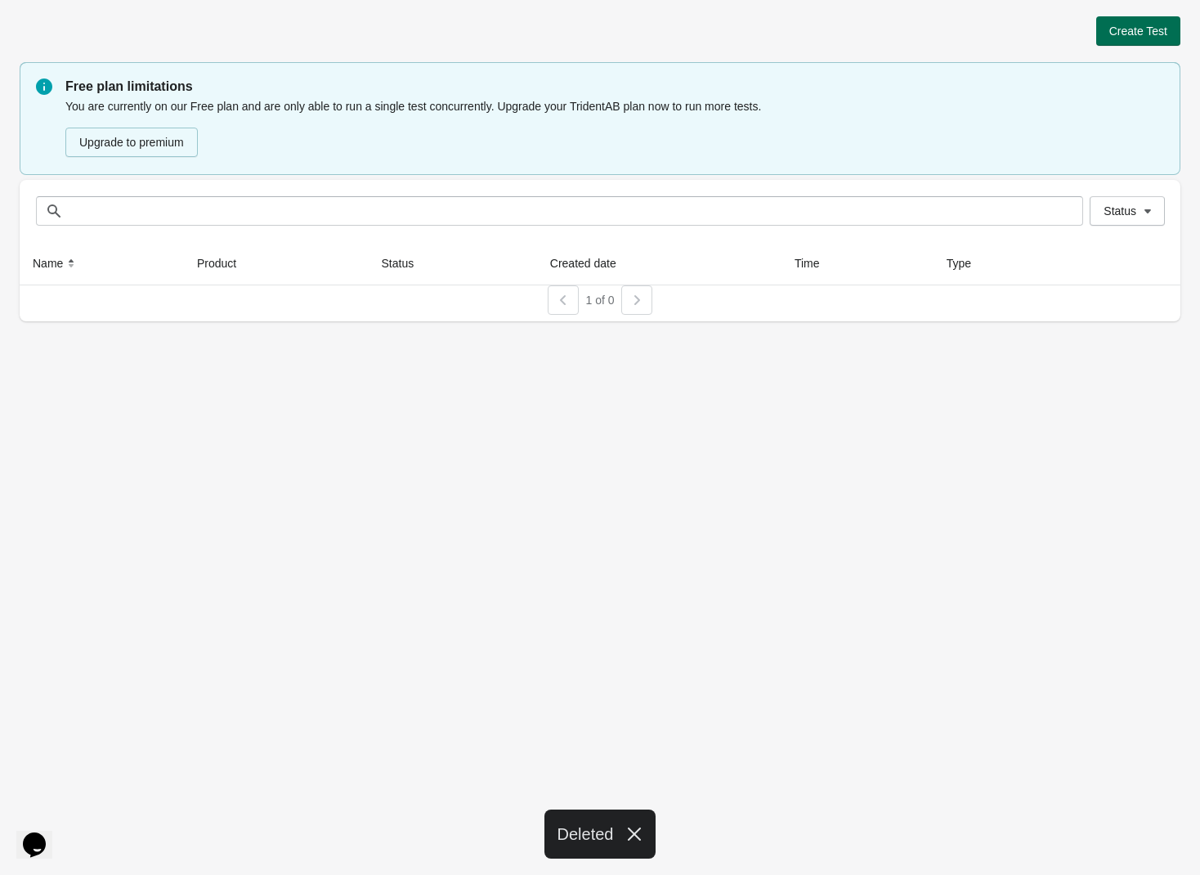
click at [1147, 41] on button "Create Test" at bounding box center [1138, 30] width 84 height 29
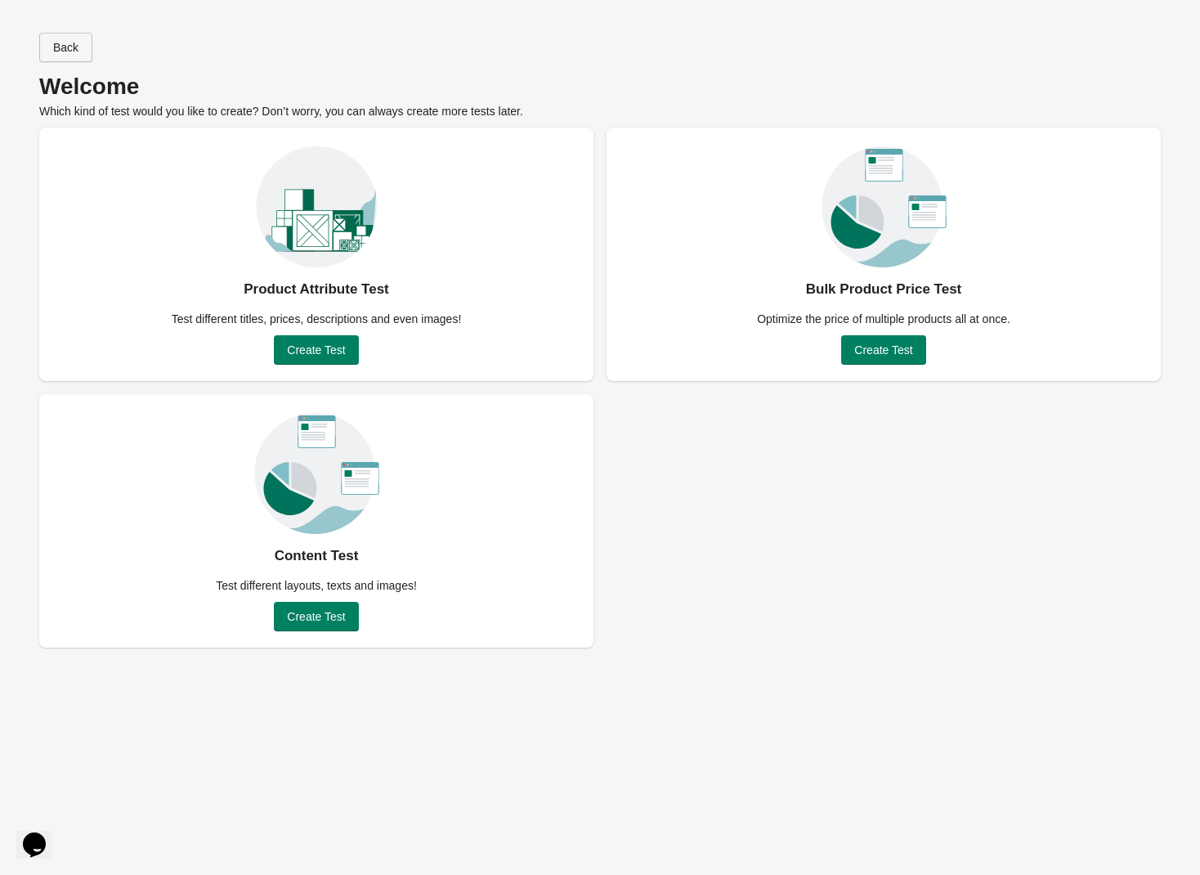
click at [69, 37] on button "Back" at bounding box center [65, 47] width 53 height 29
